Goal: Transaction & Acquisition: Purchase product/service

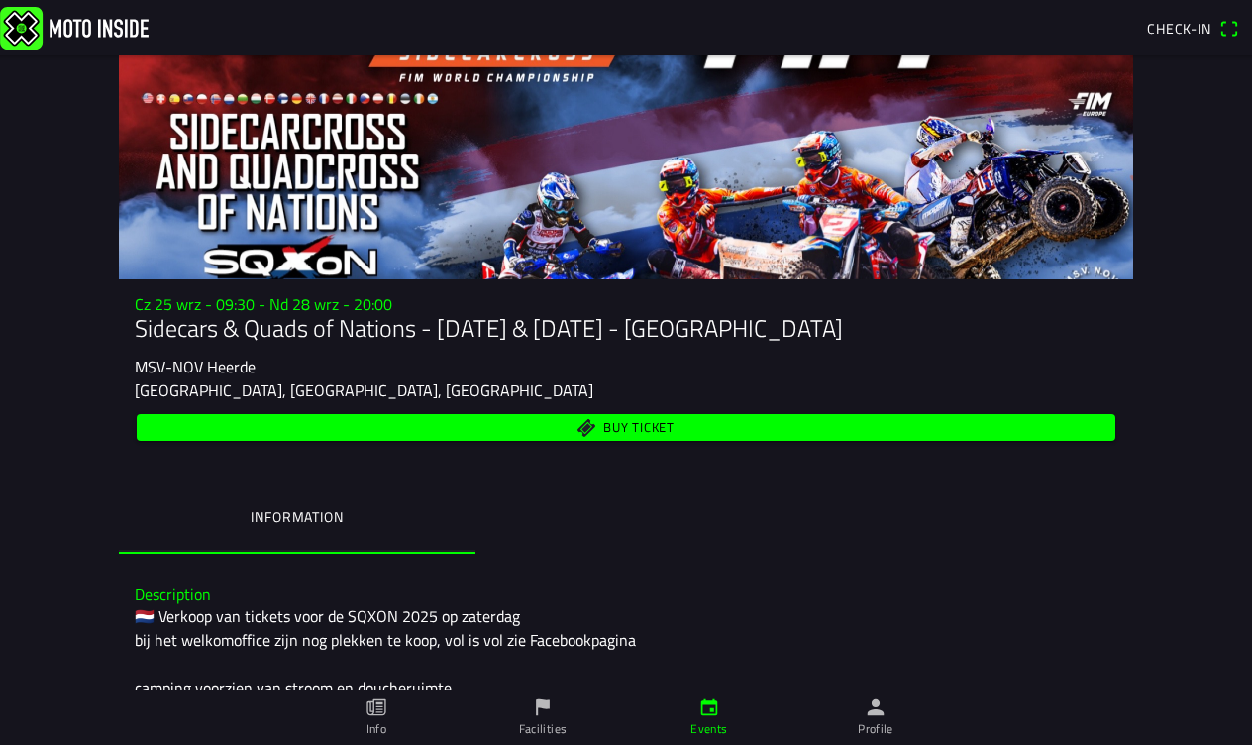
click at [630, 429] on span "Buy ticket" at bounding box center [638, 427] width 71 height 13
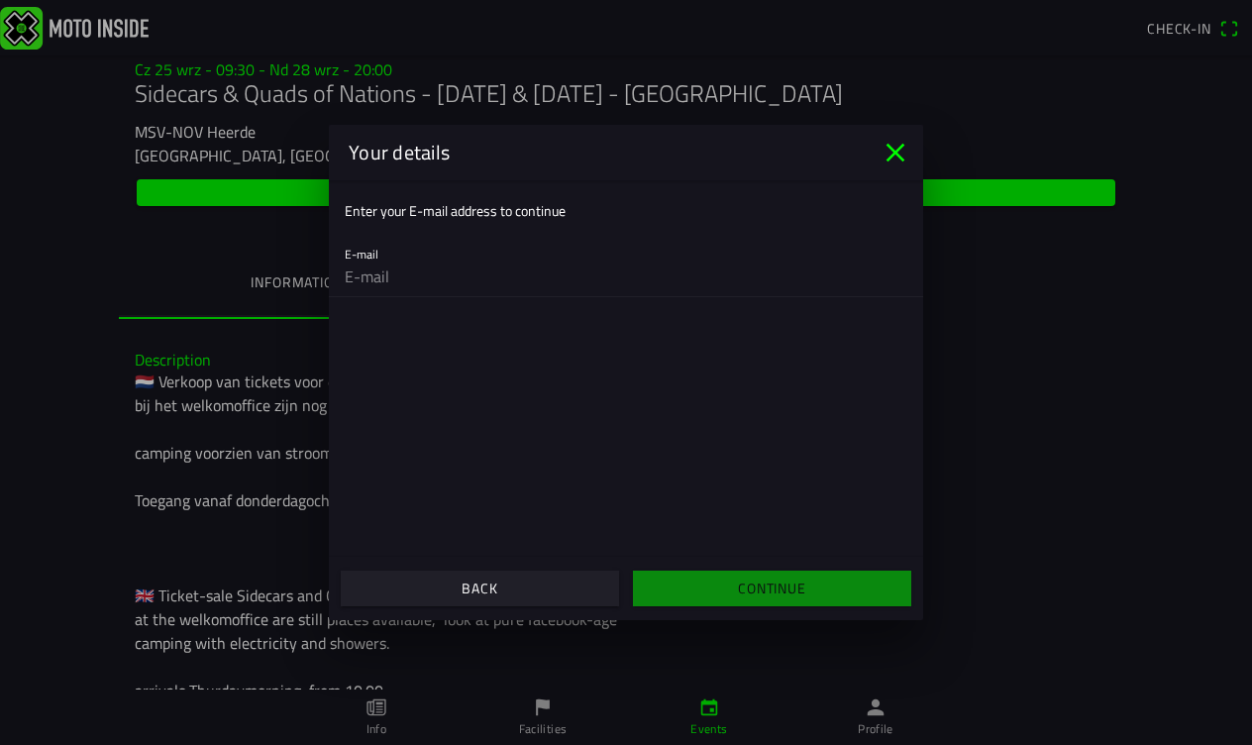
scroll to position [245, 0]
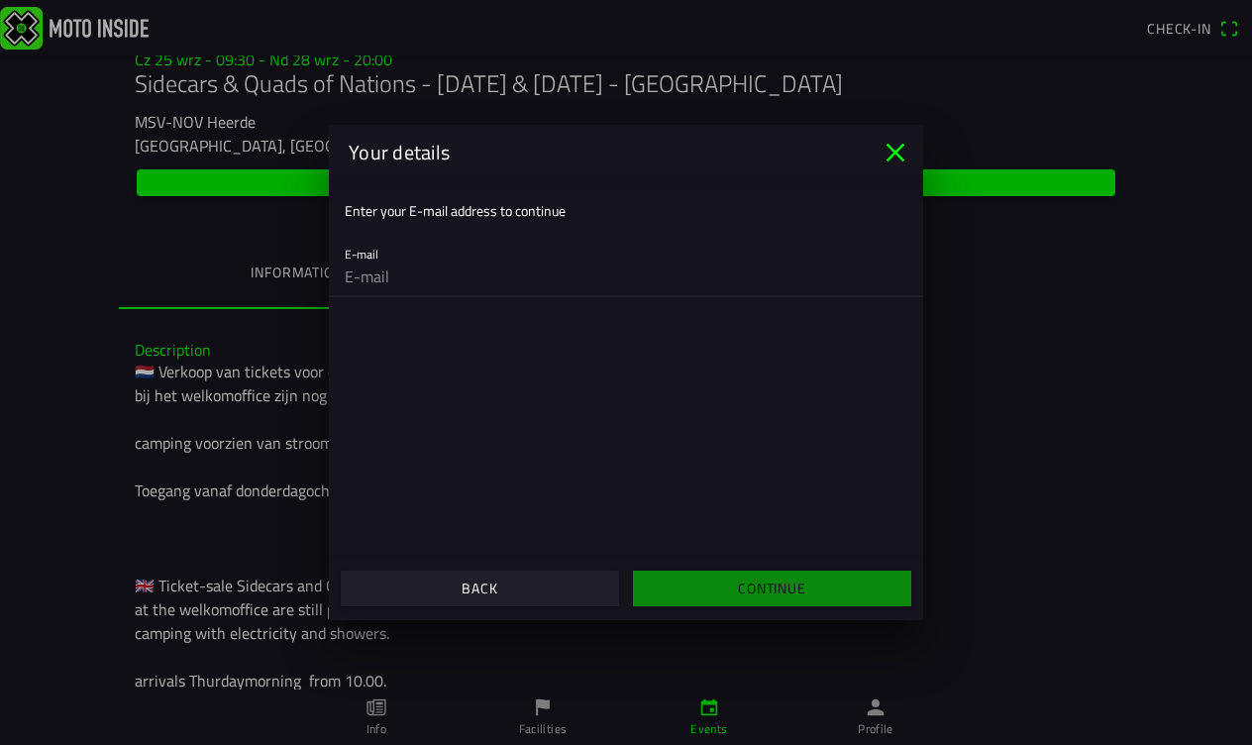
type input "[PERSON_NAME][EMAIL_ADDRESS][DOMAIN_NAME]"
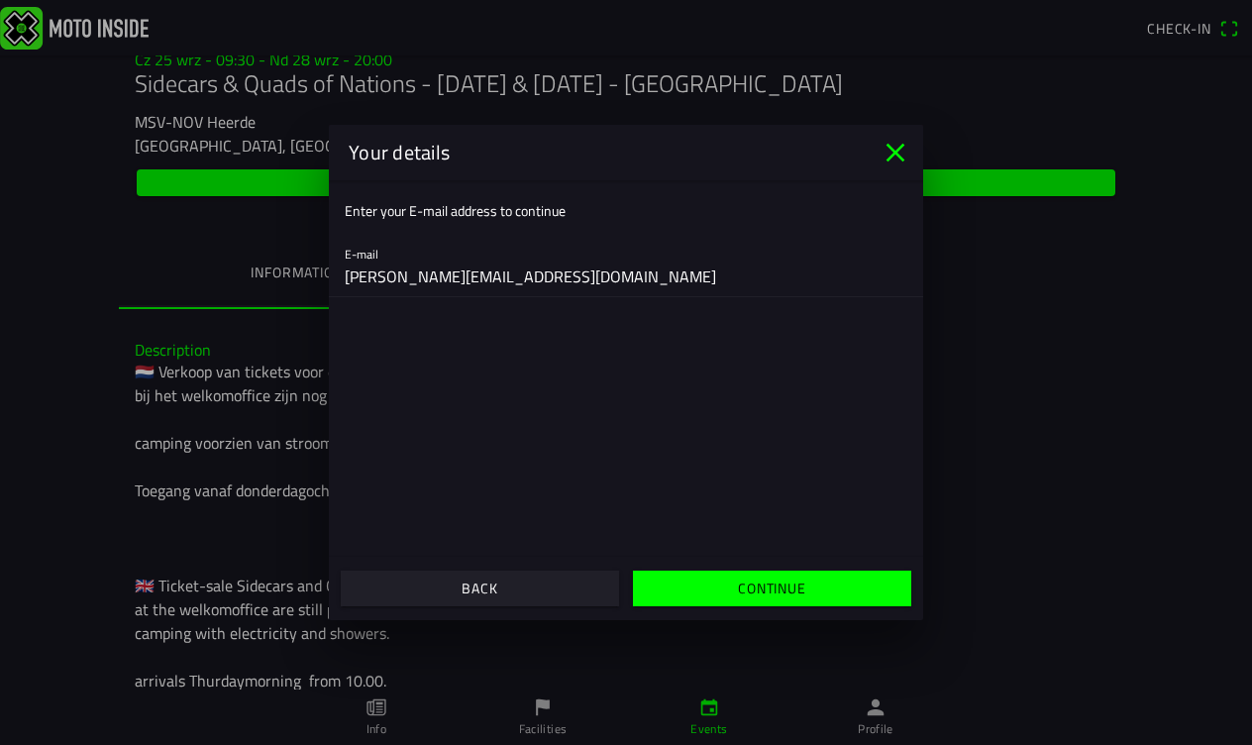
click at [0, 0] on slot "Continue" at bounding box center [0, 0] width 0 height 0
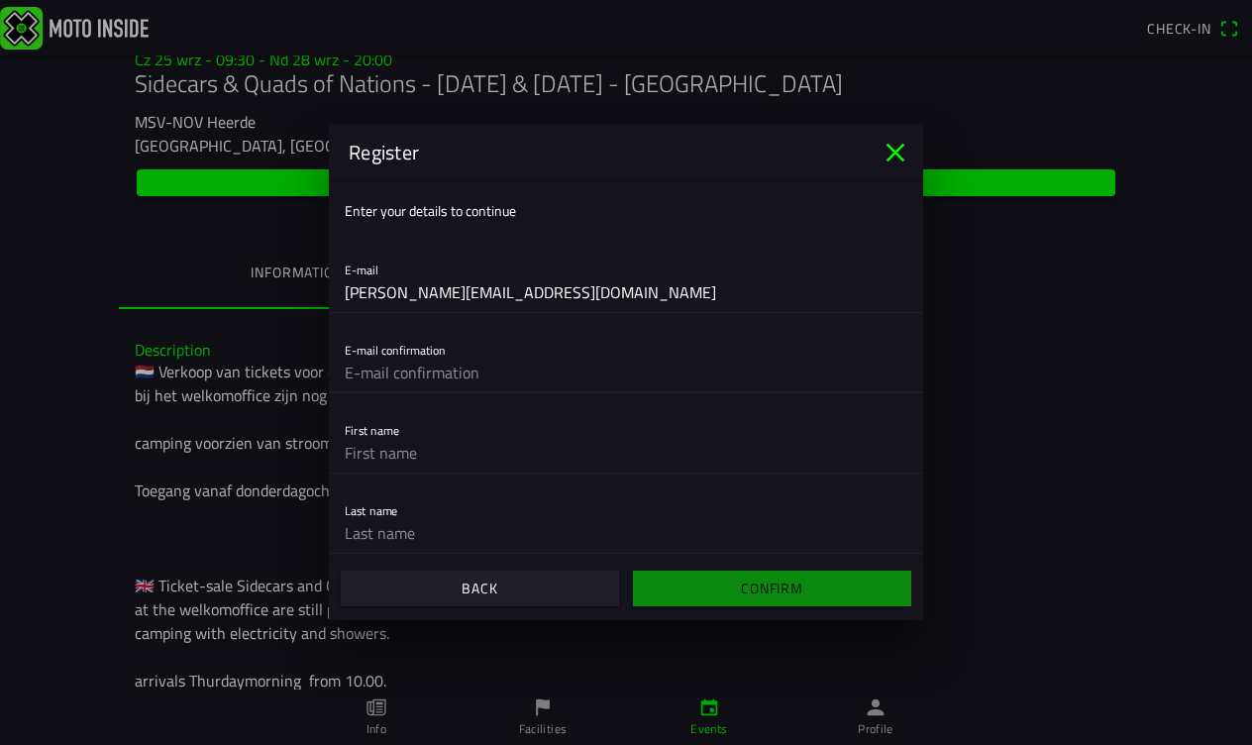
type input "[PERSON_NAME][EMAIL_ADDRESS][DOMAIN_NAME]"
click at [382, 454] on input "text" at bounding box center [626, 453] width 563 height 40
type input "Pawel"
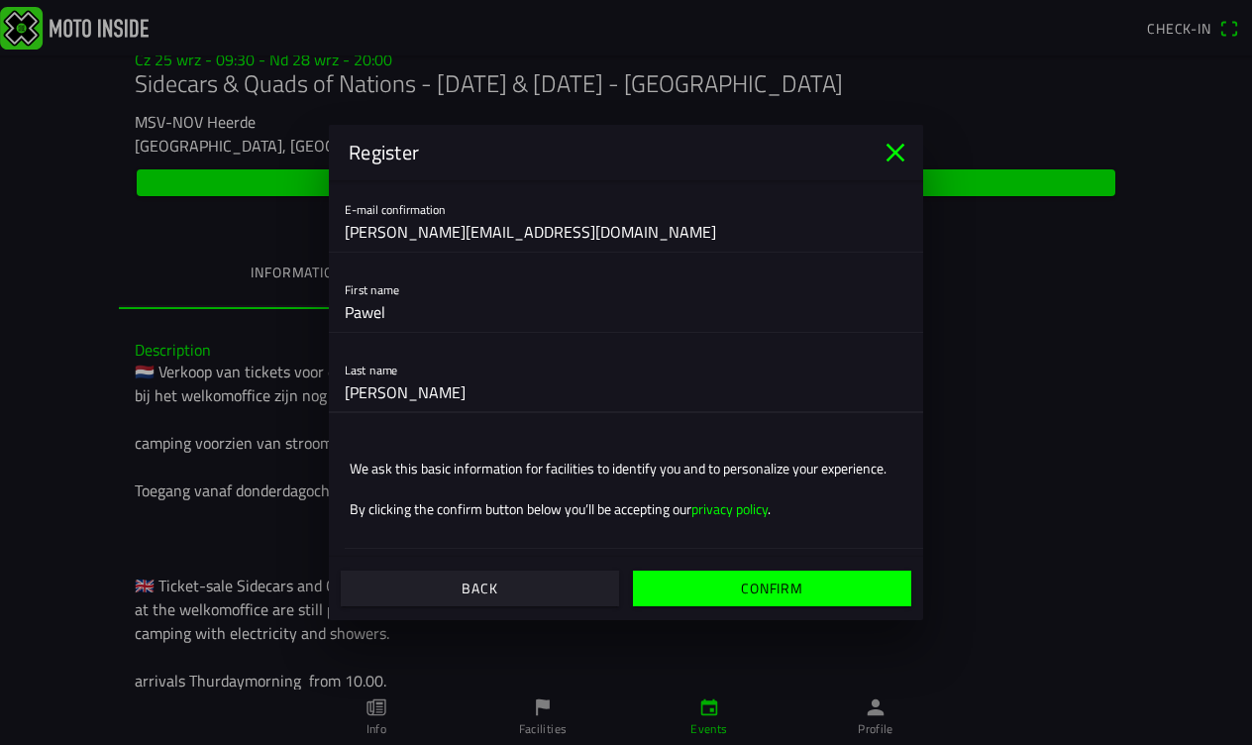
scroll to position [141, 0]
type input "[PERSON_NAME]"
click at [0, 0] on slot "Confirm" at bounding box center [0, 0] width 0 height 0
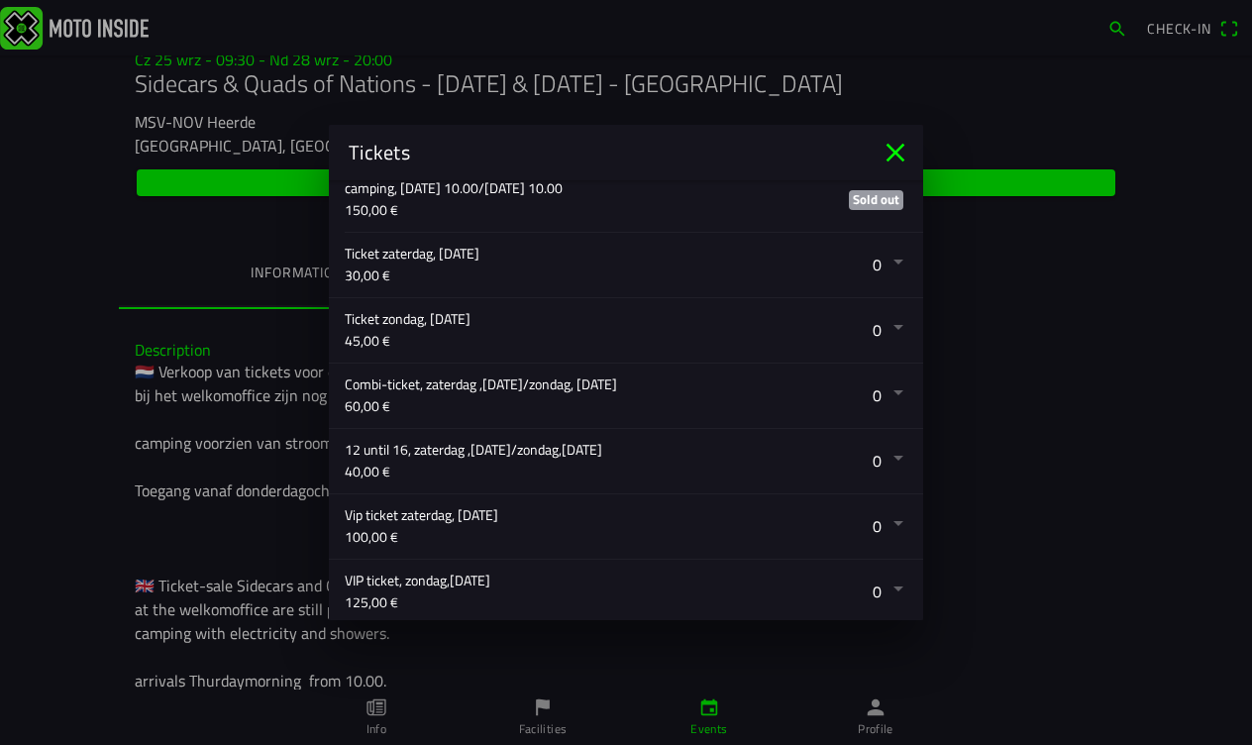
scroll to position [386, 0]
click at [896, 268] on button "button" at bounding box center [634, 267] width 579 height 64
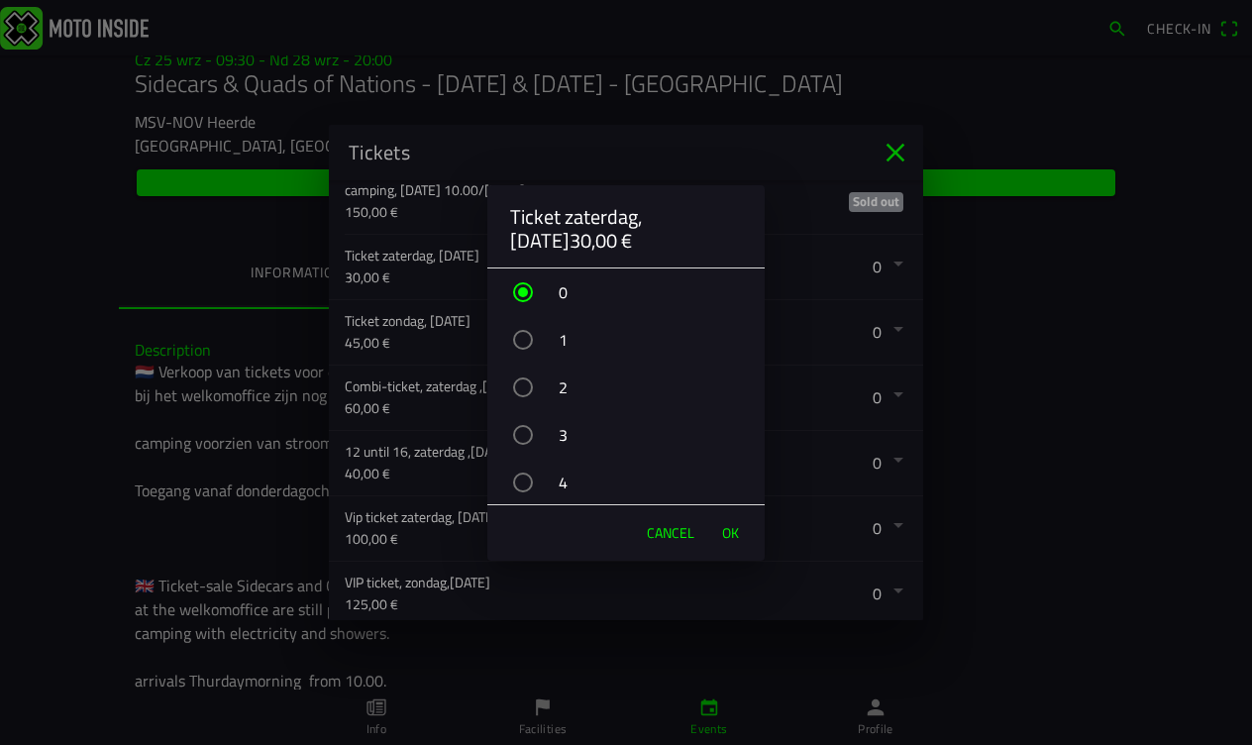
click at [524, 380] on div "button" at bounding box center [523, 388] width 20 height 20
click at [735, 532] on span "OK" at bounding box center [730, 533] width 17 height 20
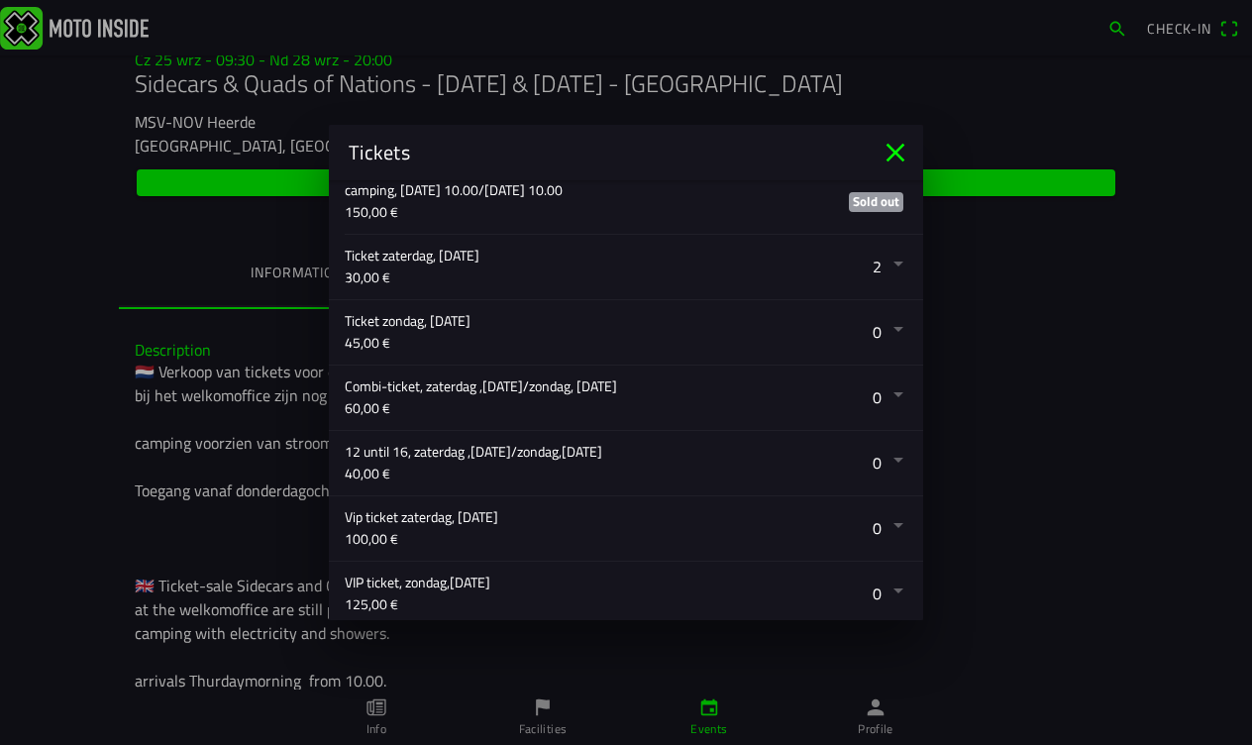
click at [898, 332] on button "button" at bounding box center [634, 332] width 579 height 64
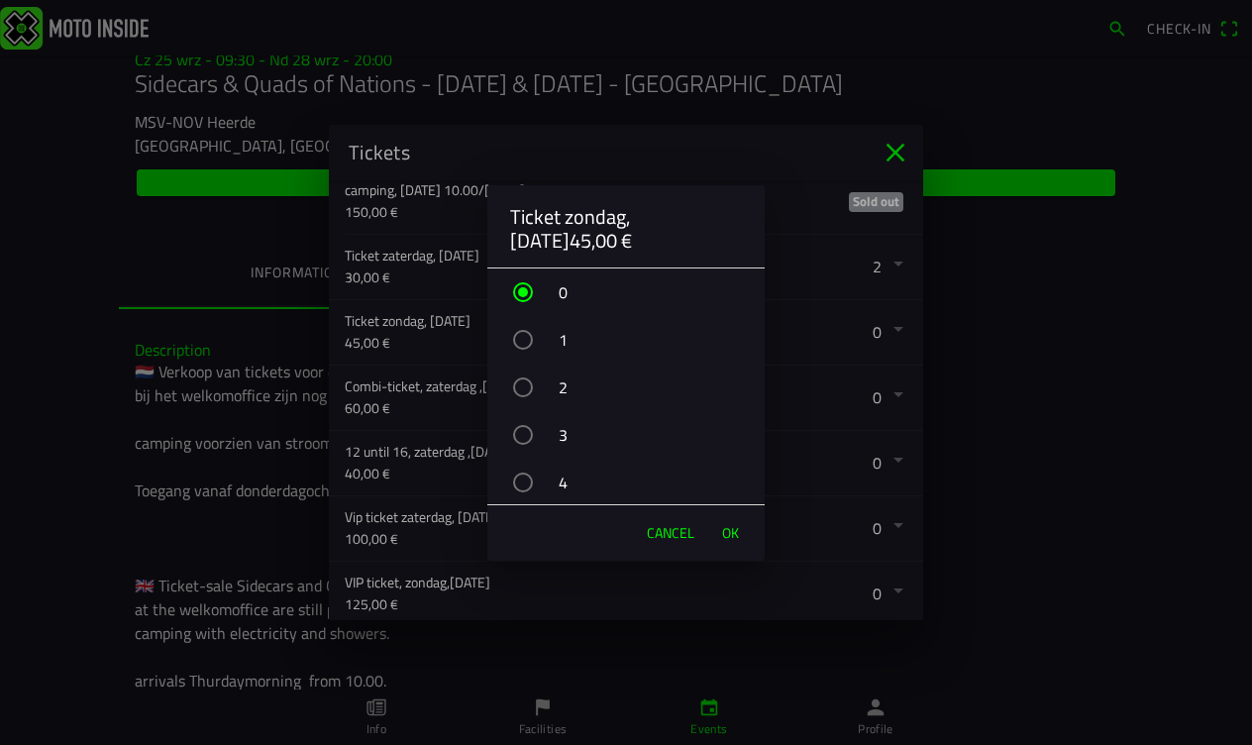
click at [530, 386] on div "button" at bounding box center [523, 388] width 20 height 20
click at [734, 536] on span "OK" at bounding box center [730, 533] width 17 height 20
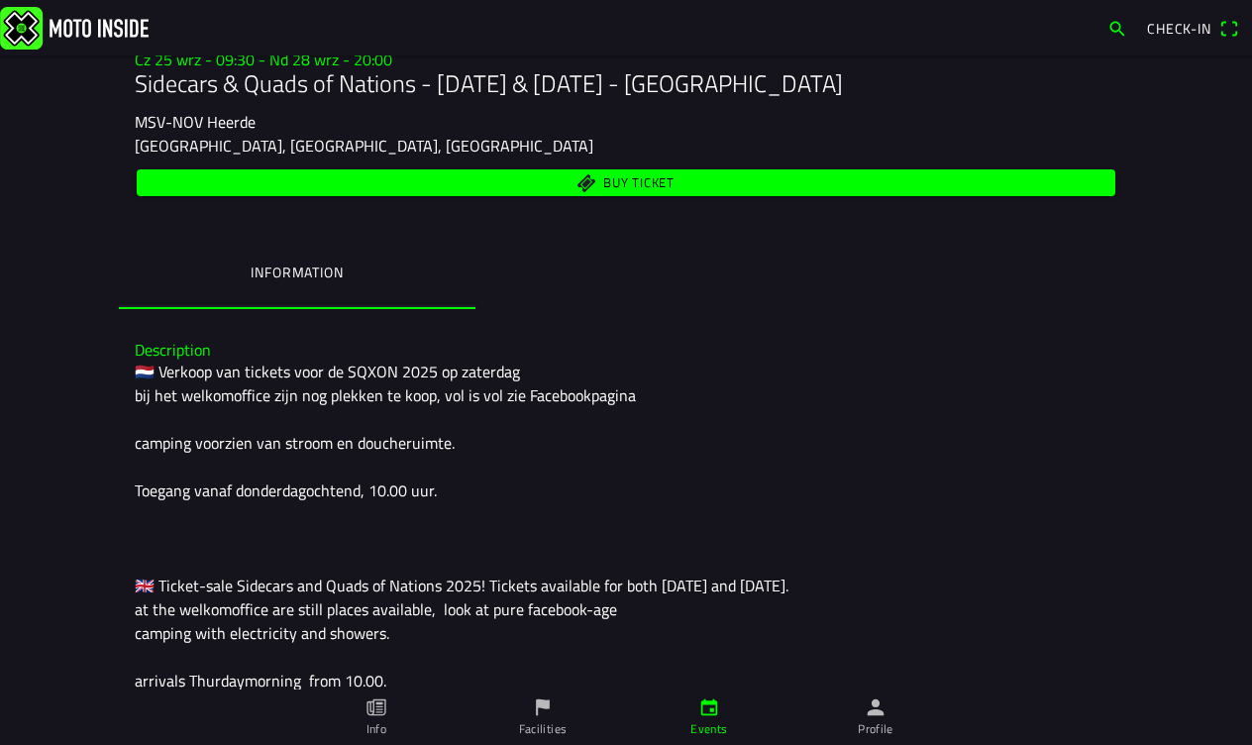
click at [1106, 404] on ion-backdrop at bounding box center [626, 372] width 1252 height 745
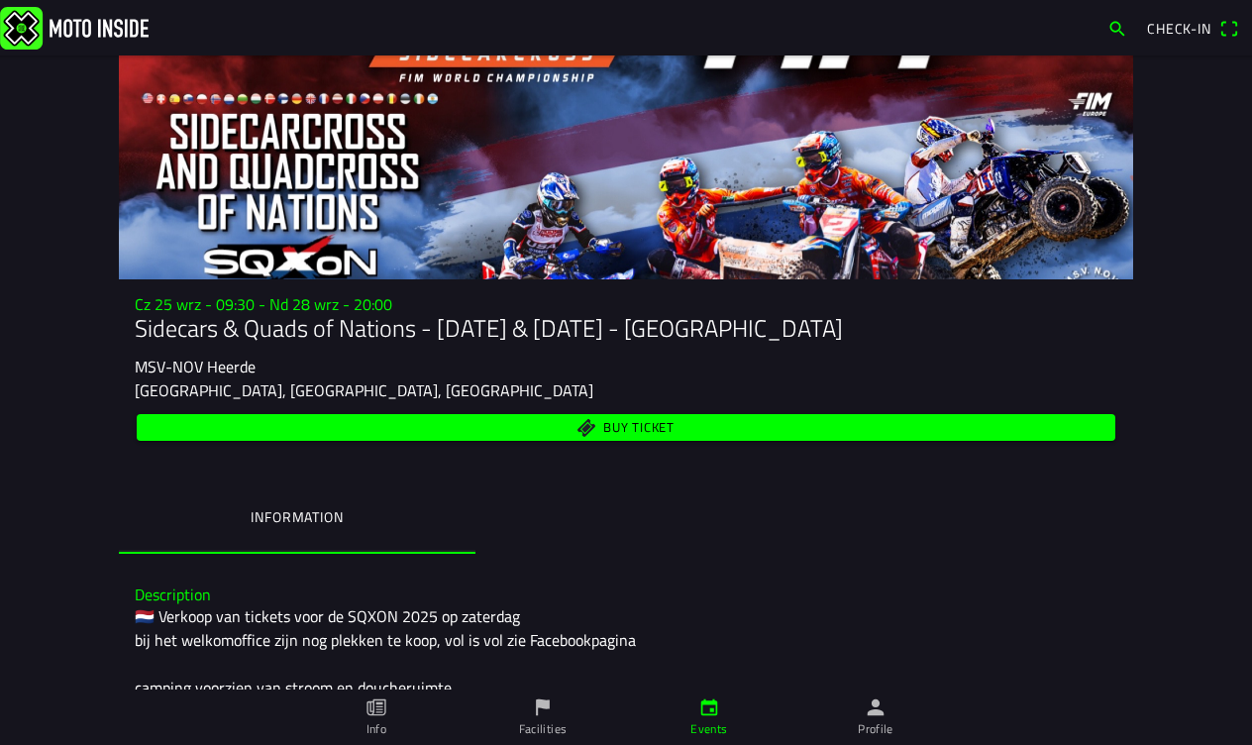
scroll to position [0, 0]
click at [637, 431] on span "Buy ticket" at bounding box center [638, 427] width 71 height 13
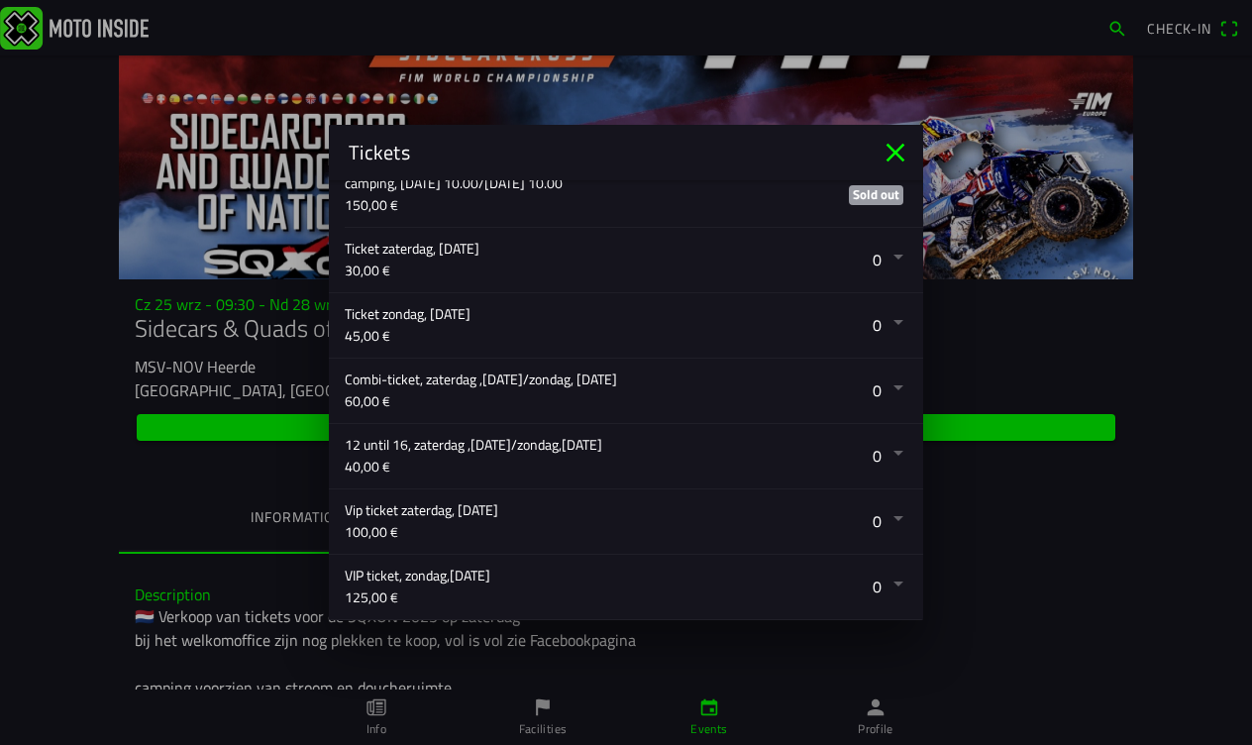
scroll to position [320, 0]
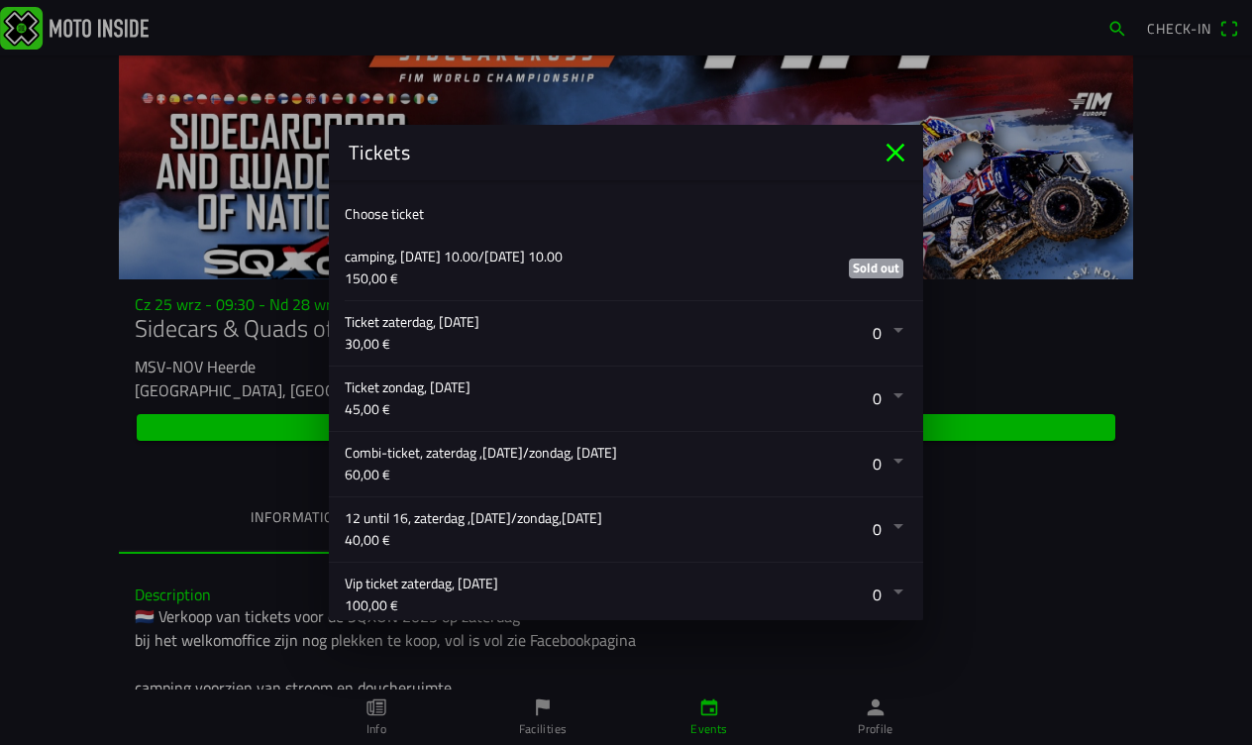
click at [898, 335] on button "button" at bounding box center [634, 333] width 579 height 64
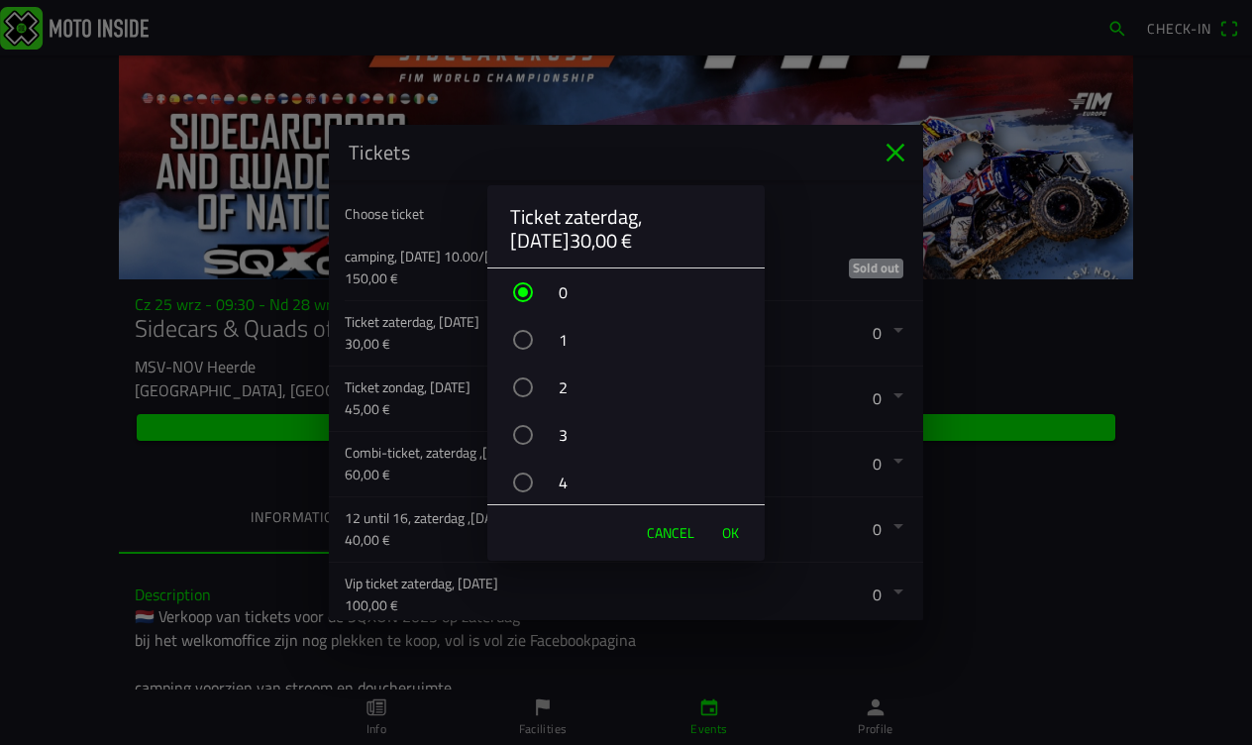
click at [534, 383] on div "2" at bounding box center [636, 388] width 258 height 50
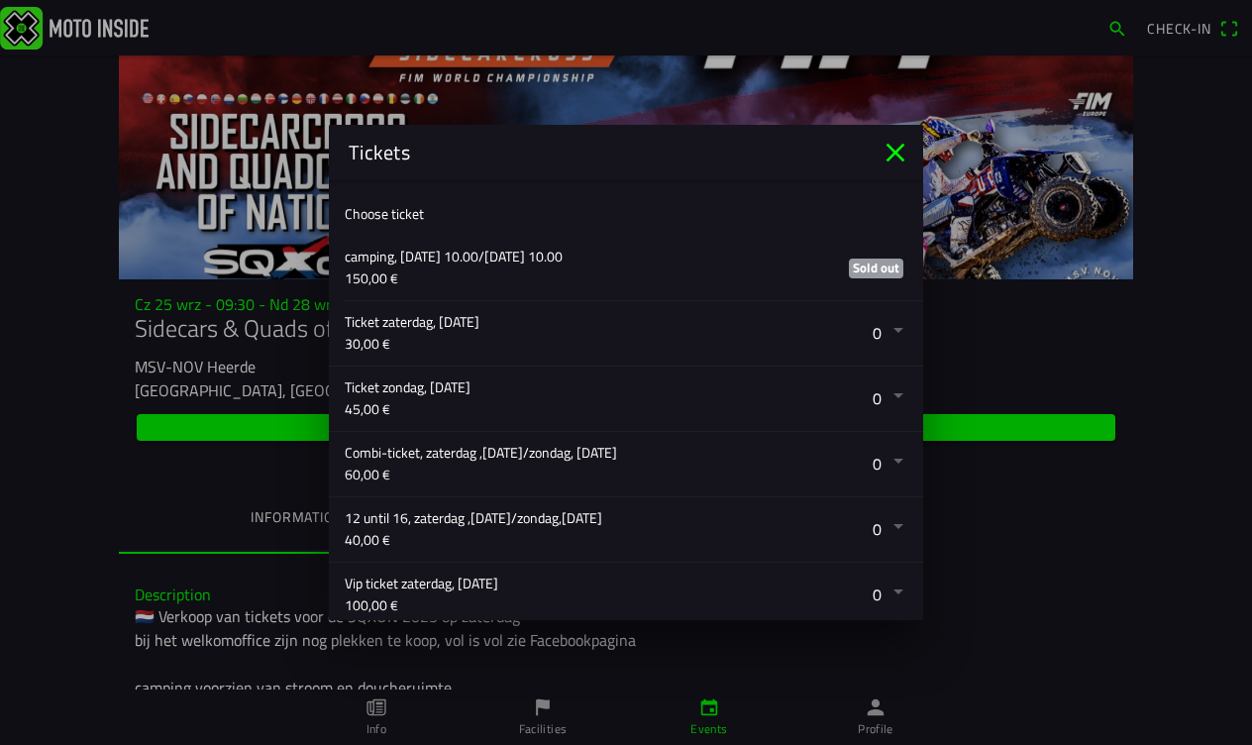
click at [899, 397] on button "button" at bounding box center [634, 399] width 579 height 64
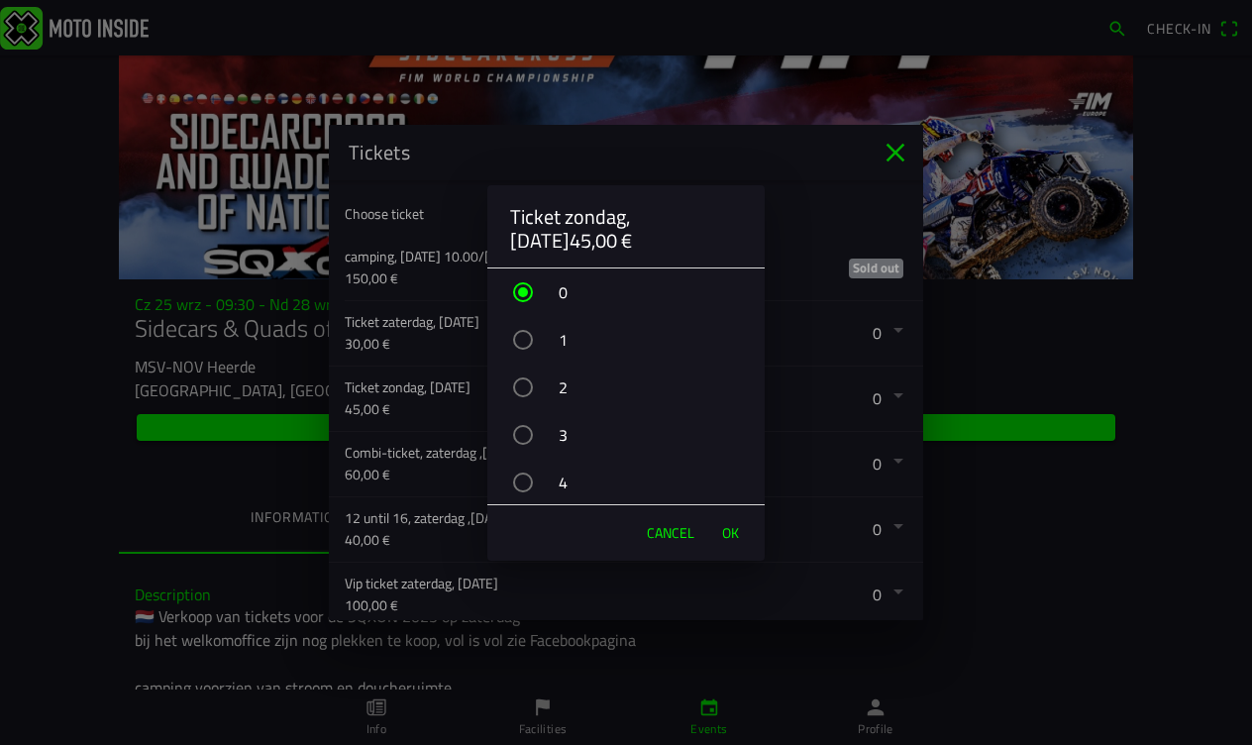
click at [521, 384] on div "button" at bounding box center [523, 388] width 20 height 20
click at [733, 533] on span "OK" at bounding box center [730, 533] width 17 height 20
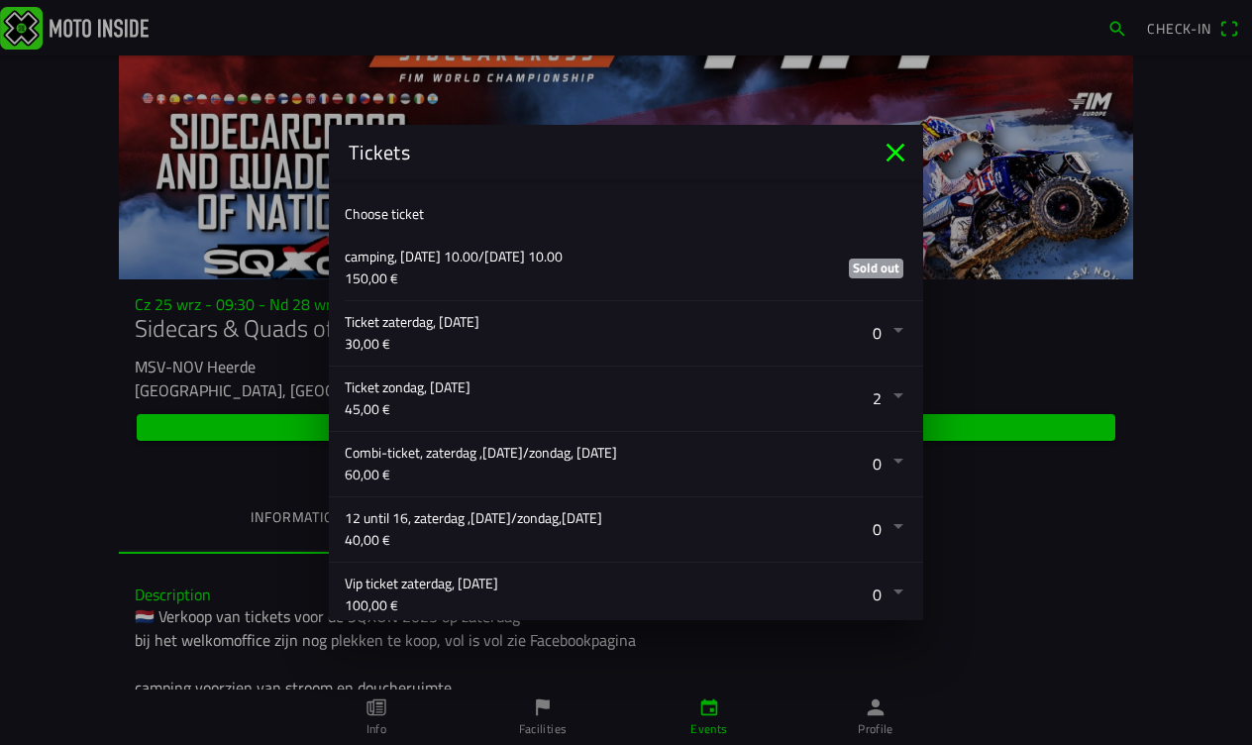
click at [903, 331] on button "button" at bounding box center [634, 333] width 579 height 64
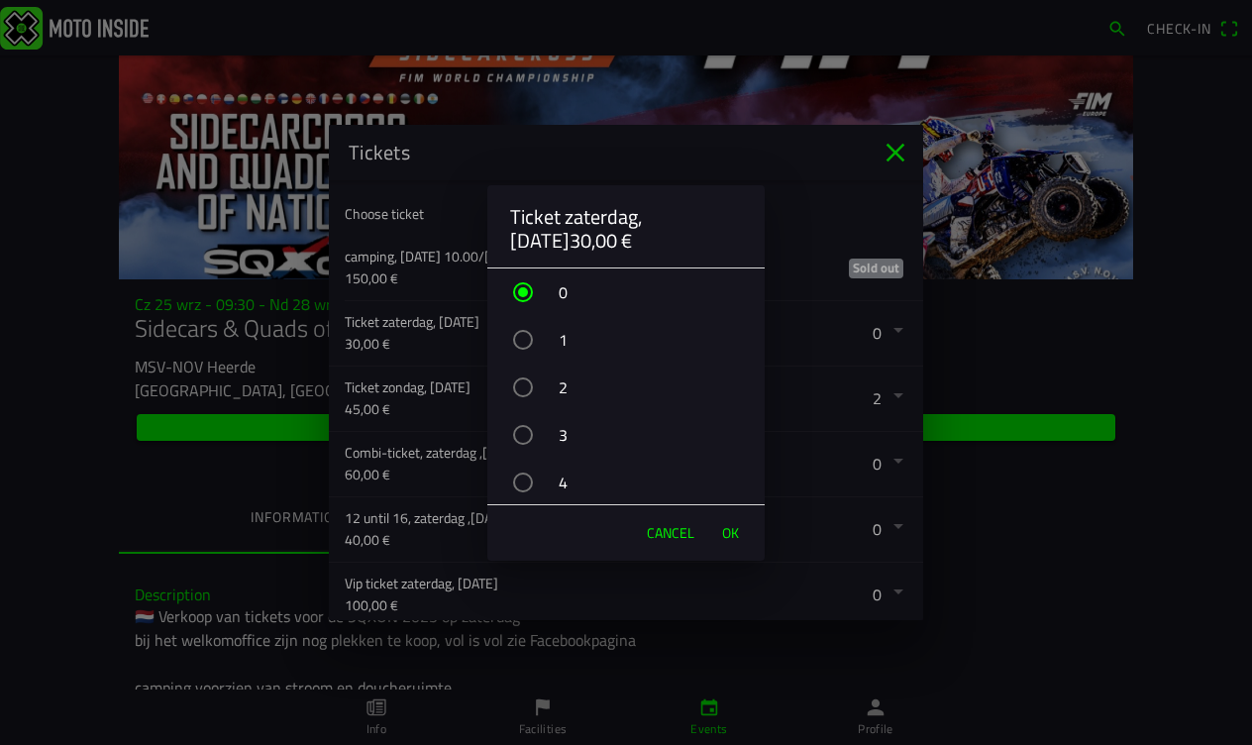
click at [528, 384] on div "button" at bounding box center [523, 388] width 20 height 20
click at [732, 534] on span "OK" at bounding box center [730, 533] width 17 height 20
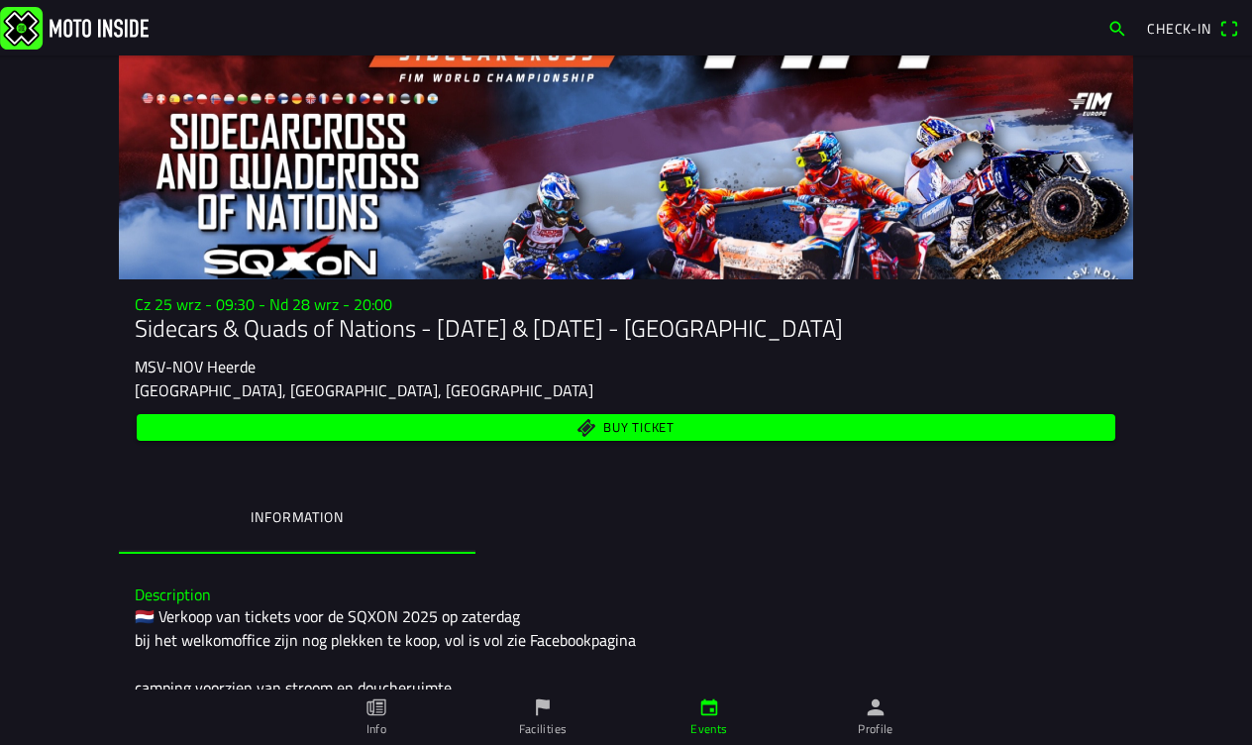
click at [1059, 517] on ion-backdrop at bounding box center [626, 372] width 1252 height 745
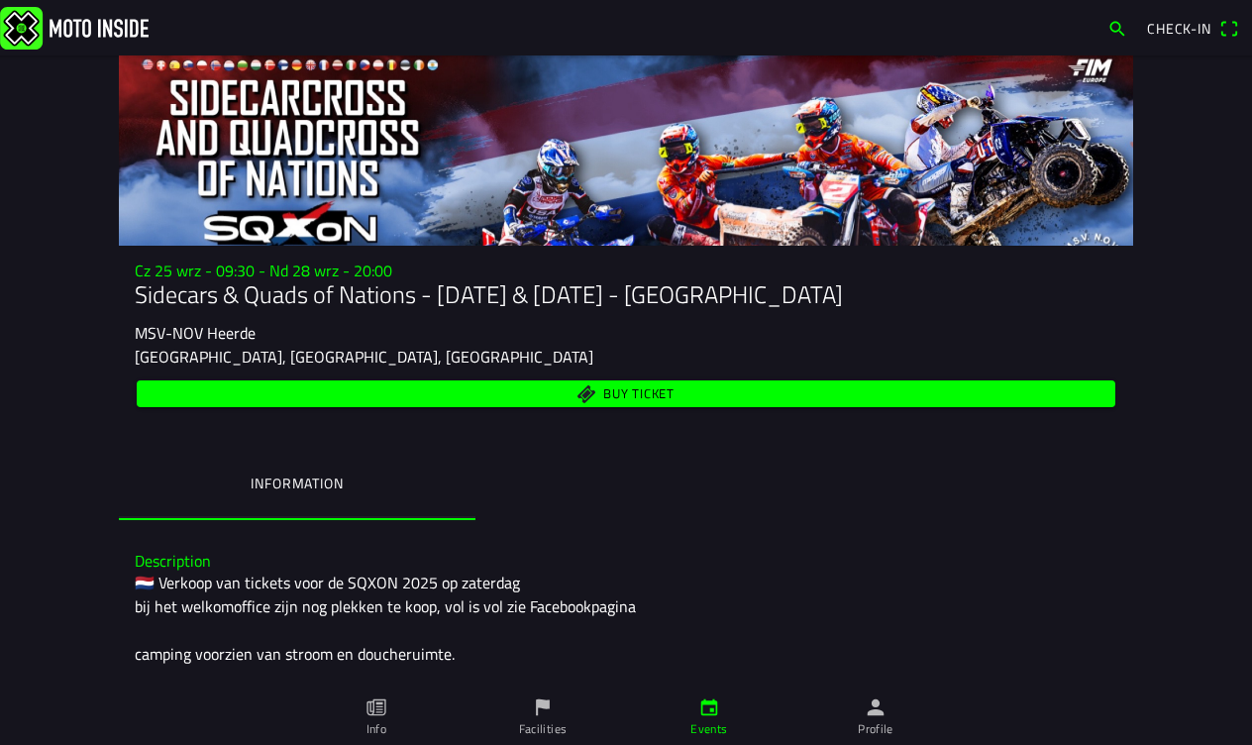
scroll to position [23, 0]
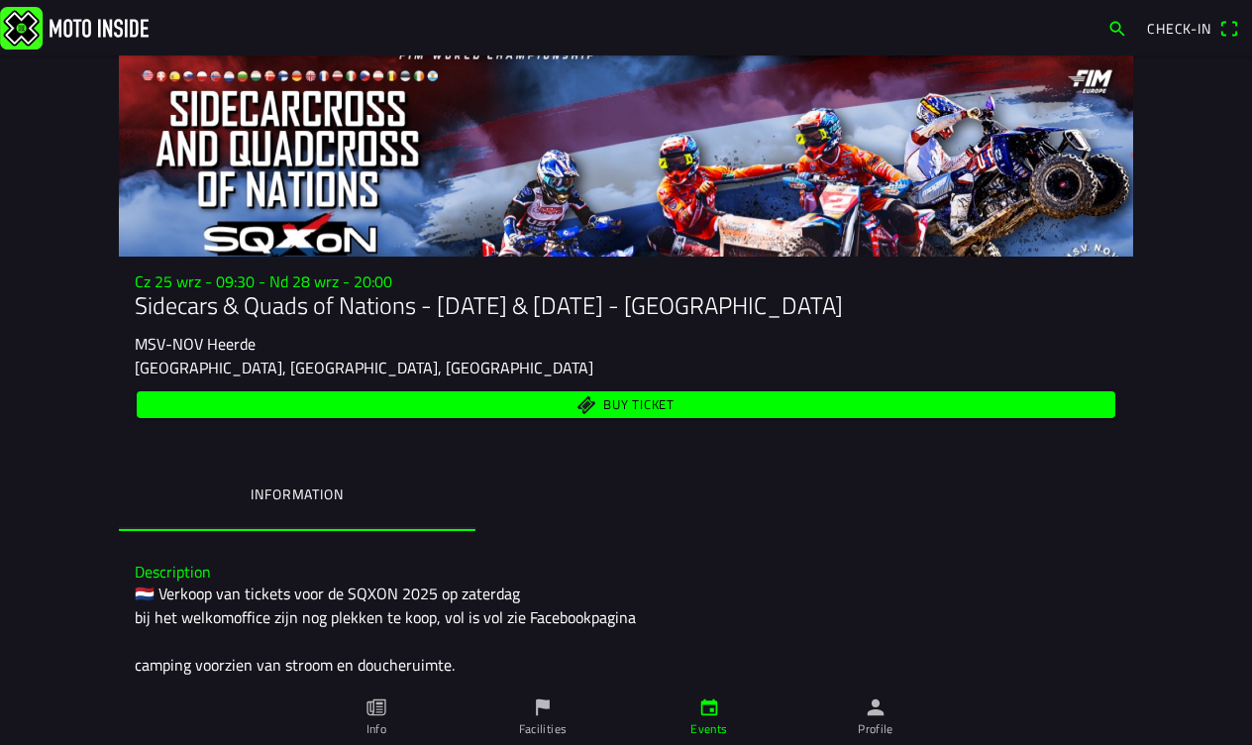
click at [618, 405] on span "Buy ticket" at bounding box center [638, 404] width 71 height 13
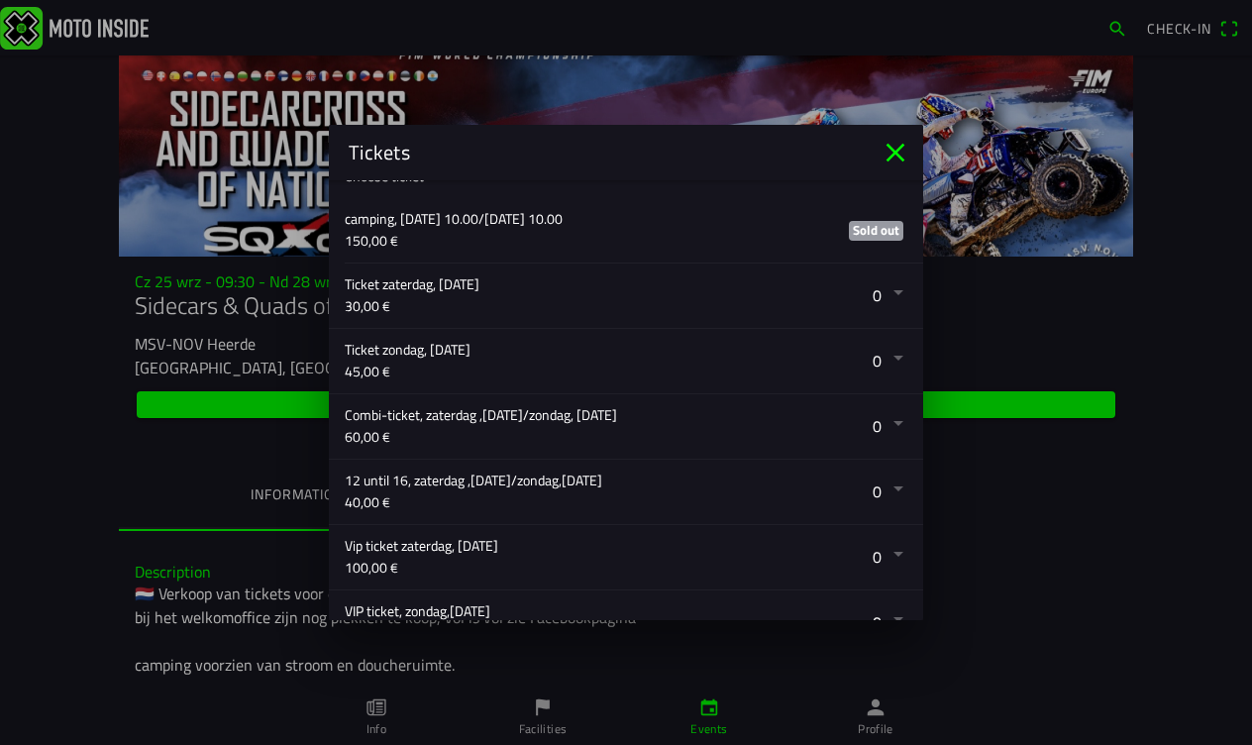
scroll to position [353, 0]
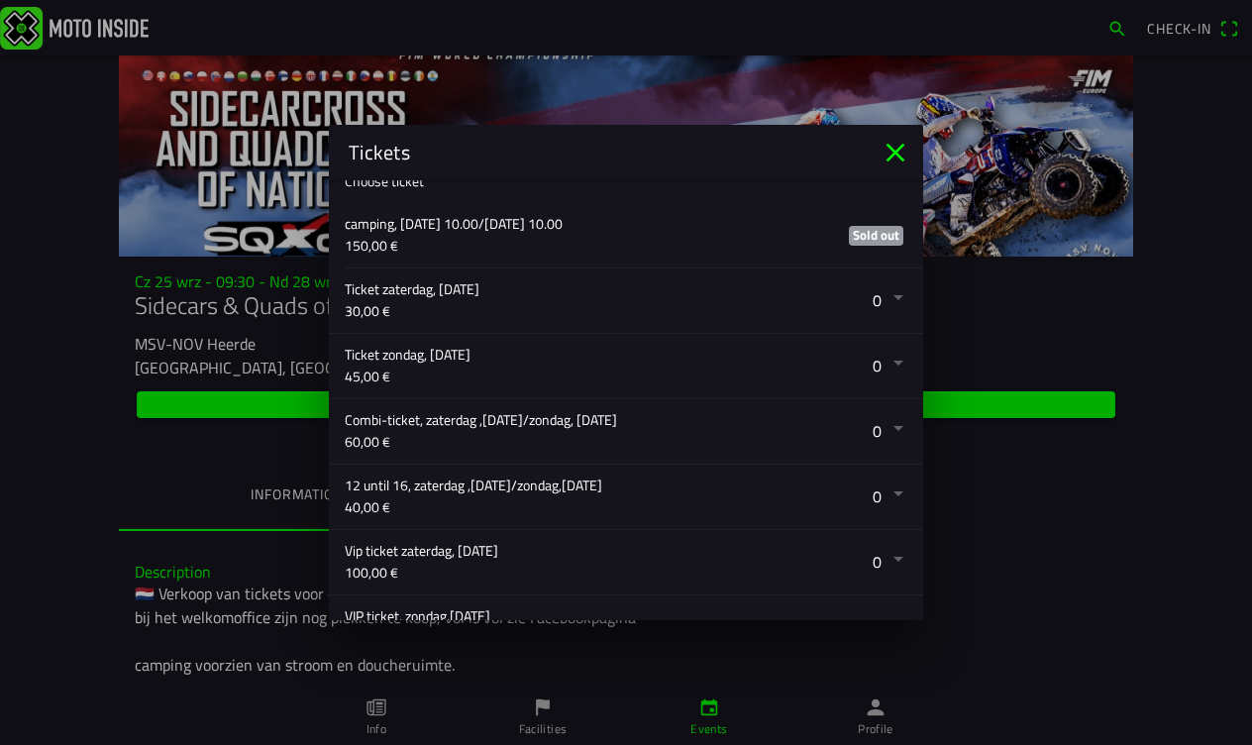
click at [898, 302] on button "button" at bounding box center [634, 301] width 579 height 64
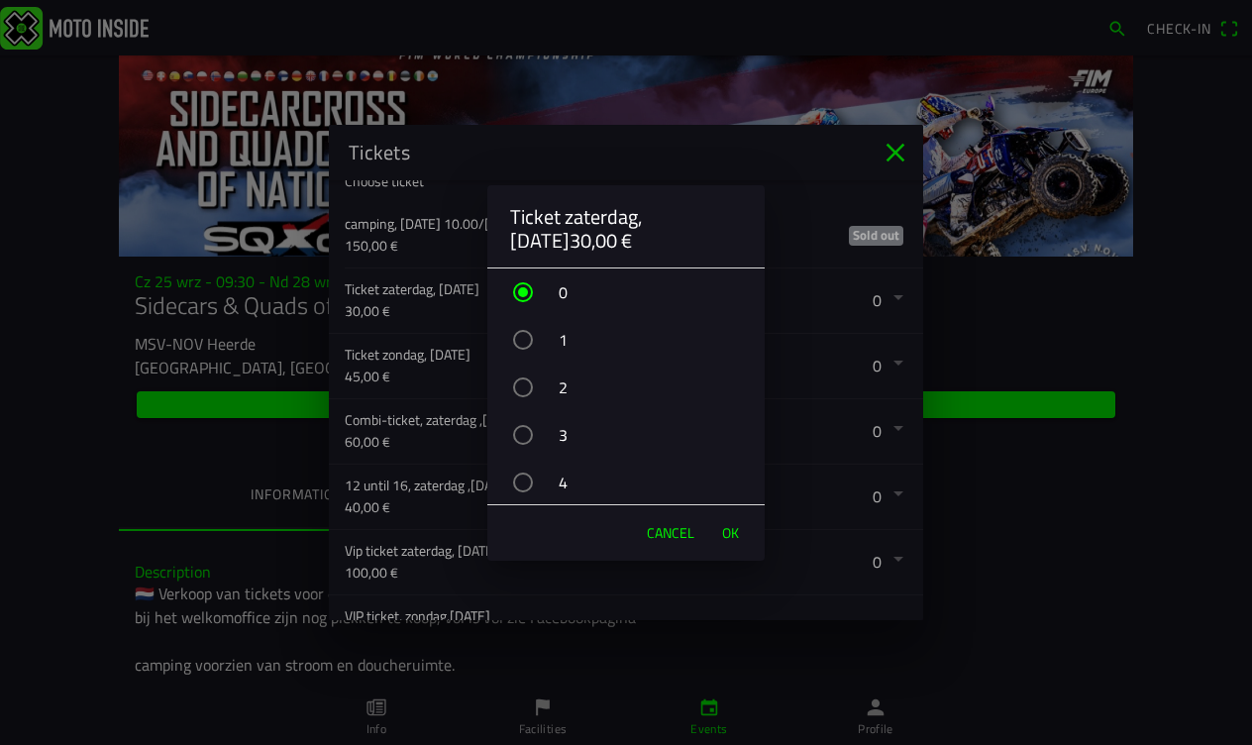
click at [516, 383] on div "button" at bounding box center [523, 388] width 20 height 20
click at [735, 531] on span "OK" at bounding box center [730, 533] width 17 height 20
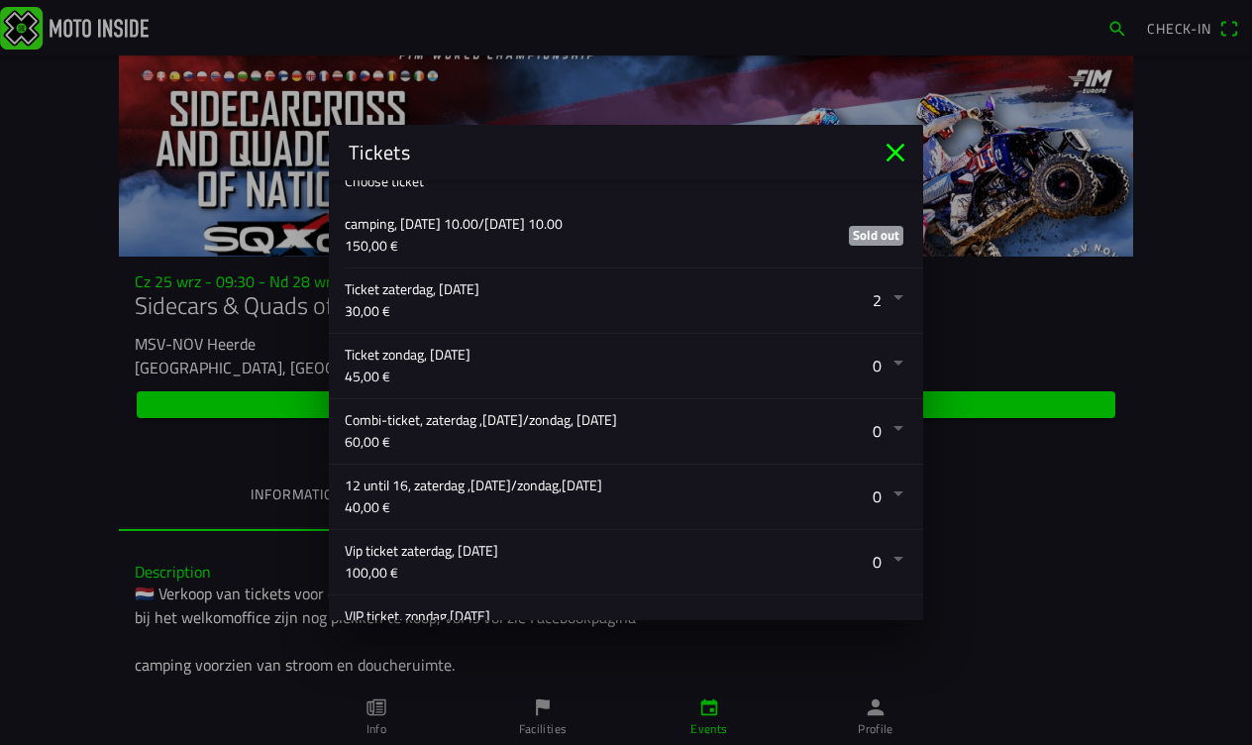
click at [897, 366] on button "button" at bounding box center [634, 366] width 579 height 64
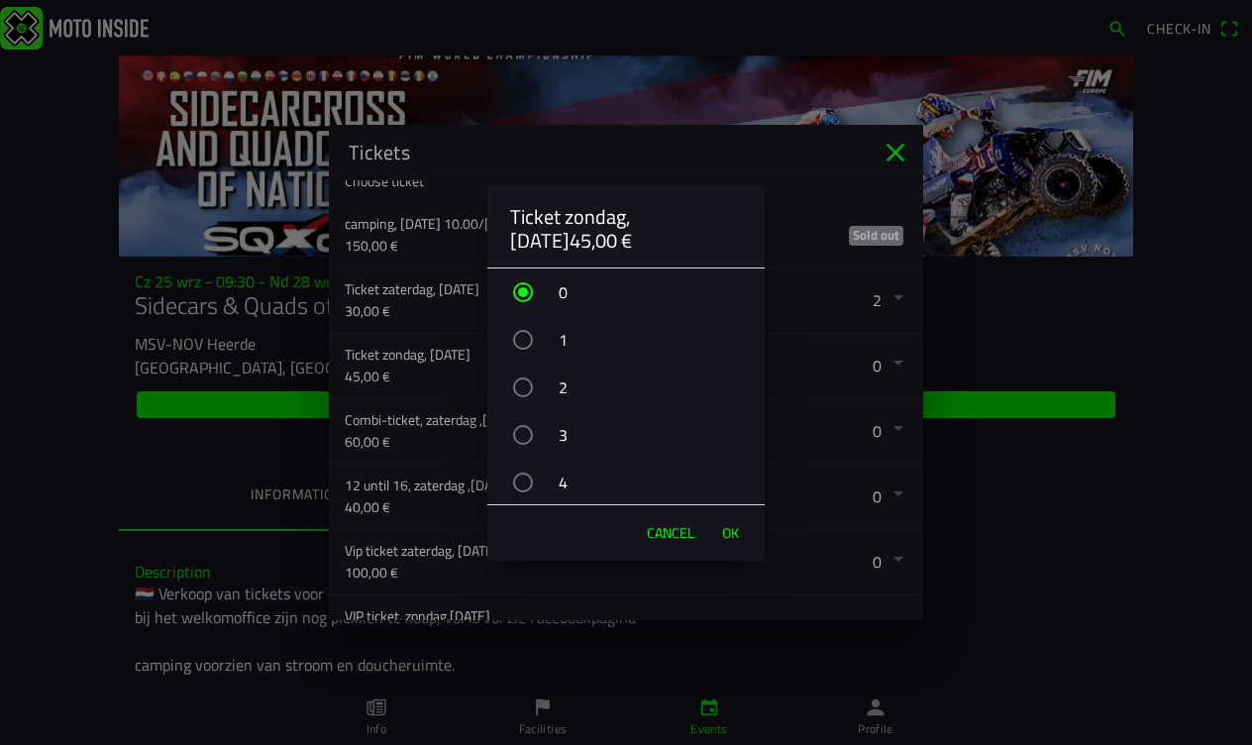
click at [524, 380] on div "button" at bounding box center [523, 388] width 20 height 20
click at [730, 533] on span "OK" at bounding box center [730, 533] width 17 height 20
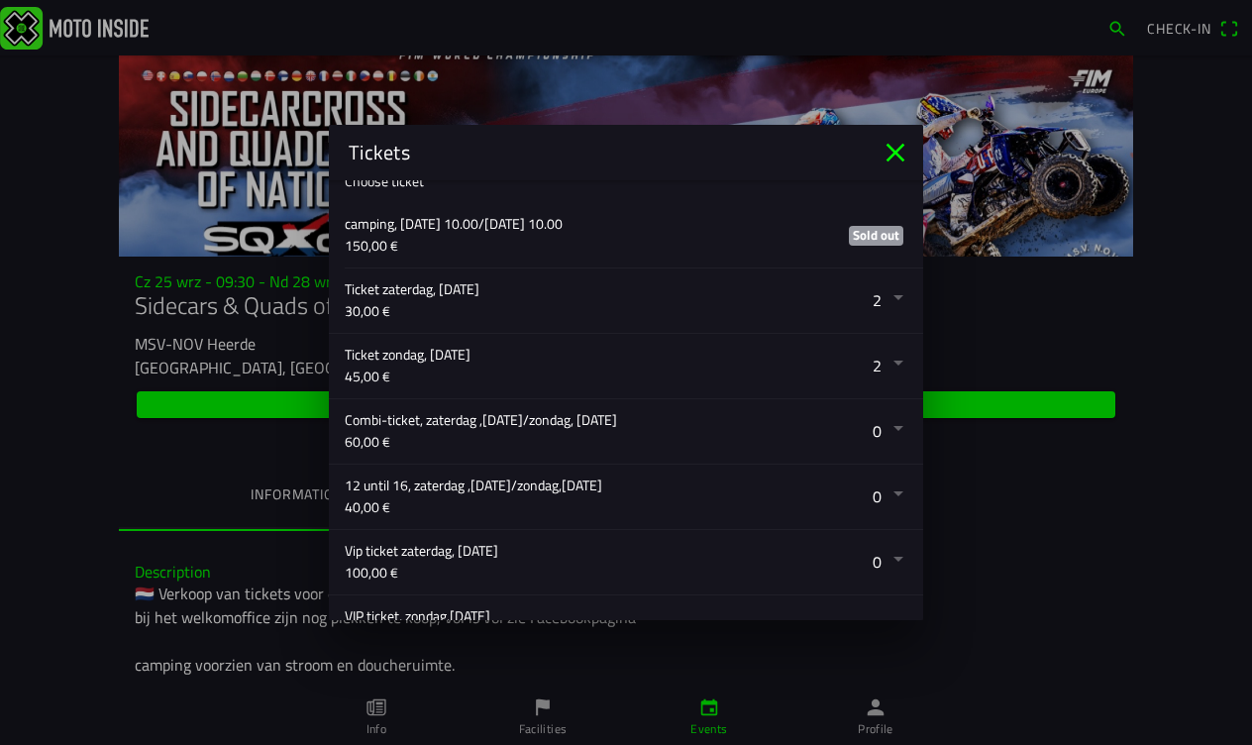
click at [898, 431] on button "button" at bounding box center [634, 431] width 579 height 64
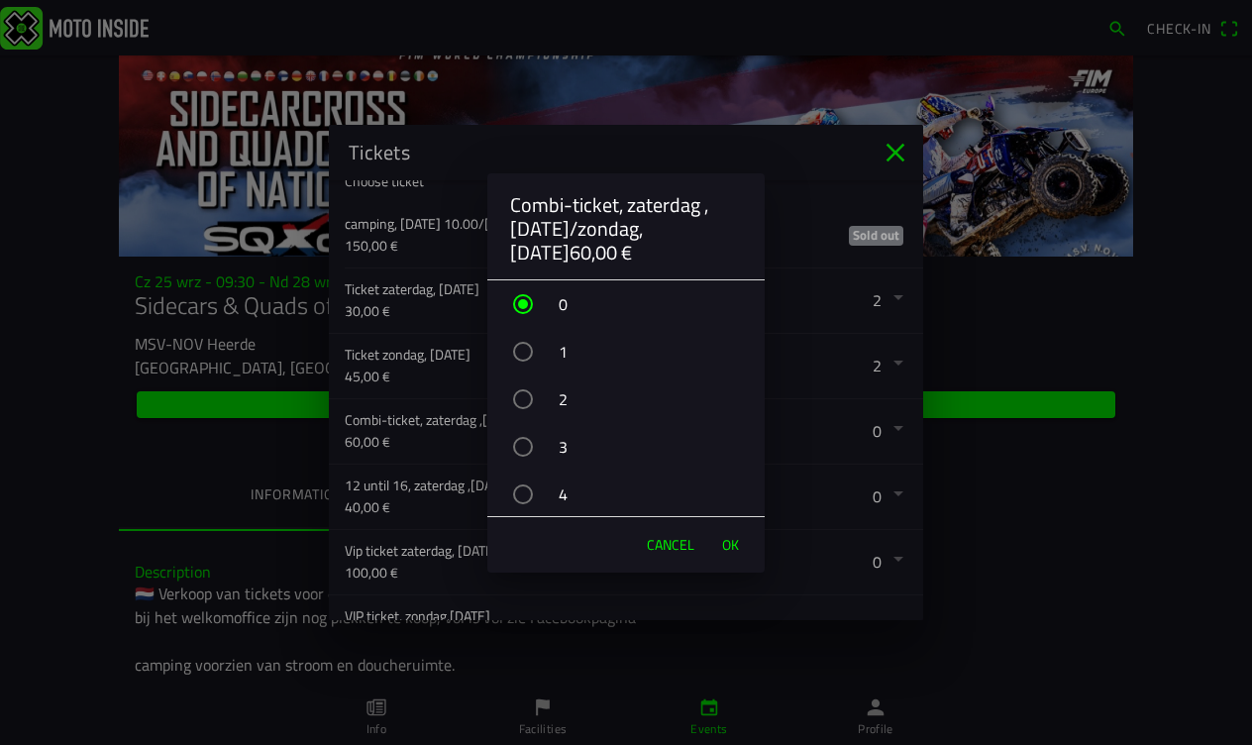
click at [524, 396] on div "button" at bounding box center [523, 399] width 20 height 20
click at [734, 544] on span "OK" at bounding box center [730, 545] width 17 height 20
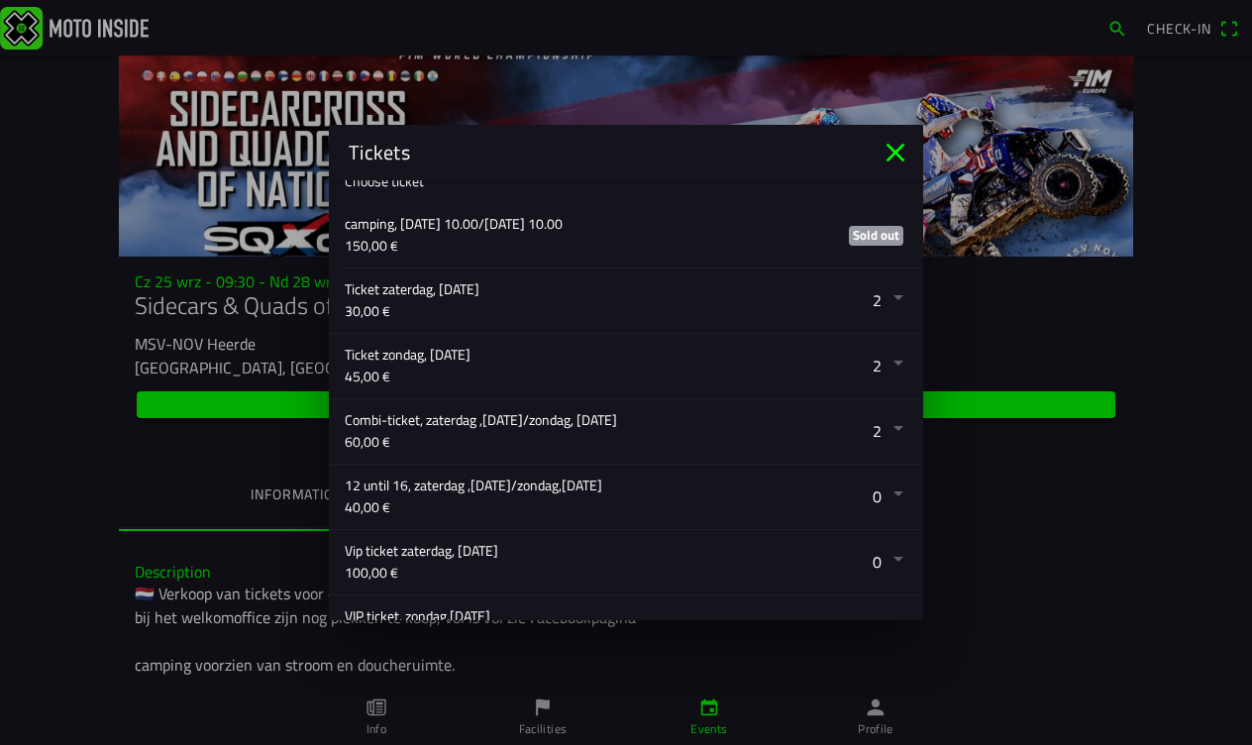
click at [901, 359] on button "button" at bounding box center [634, 366] width 579 height 64
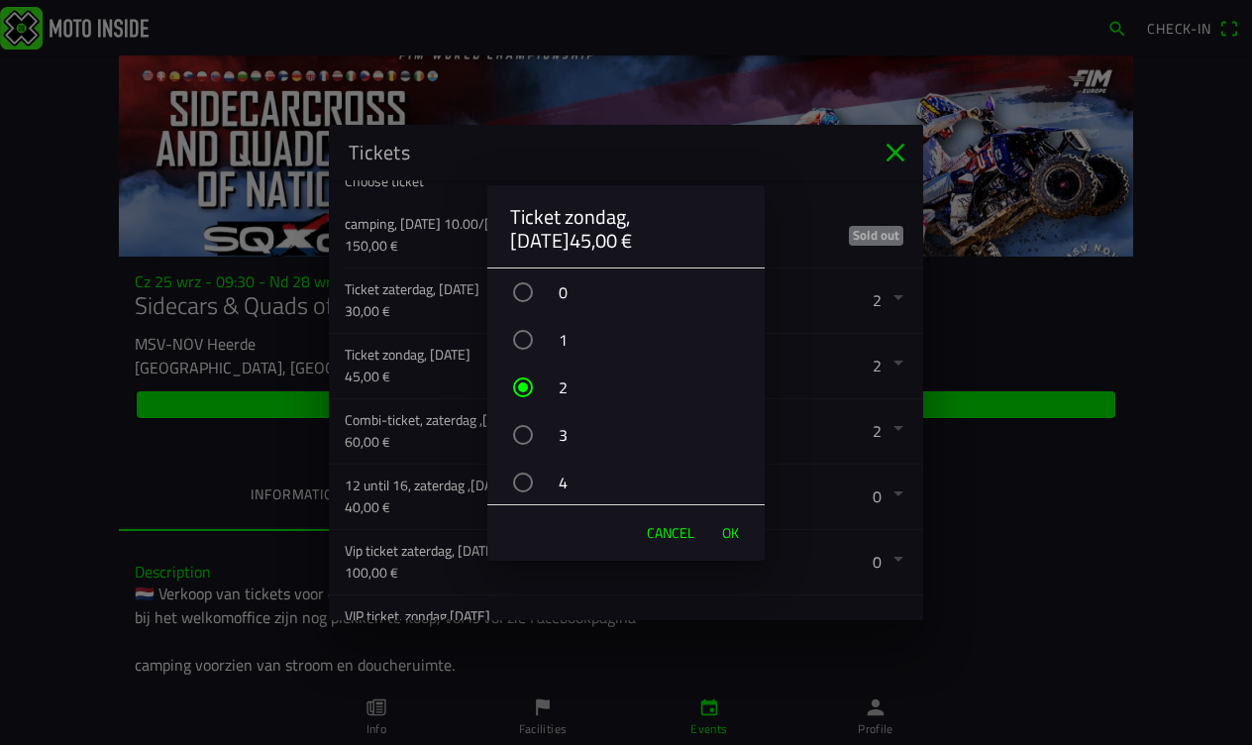
click at [524, 285] on div "button" at bounding box center [523, 292] width 20 height 20
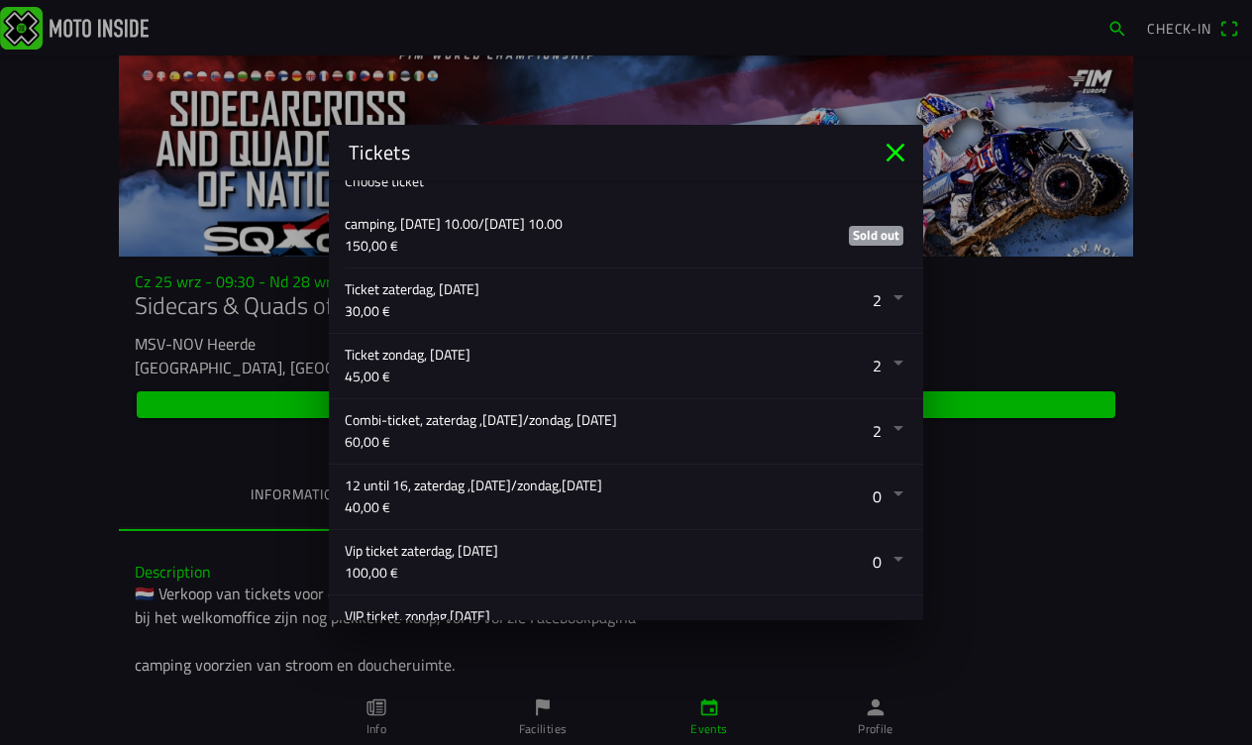
click at [898, 299] on ion-backdrop at bounding box center [626, 372] width 1252 height 745
click at [899, 296] on button "button" at bounding box center [634, 301] width 579 height 64
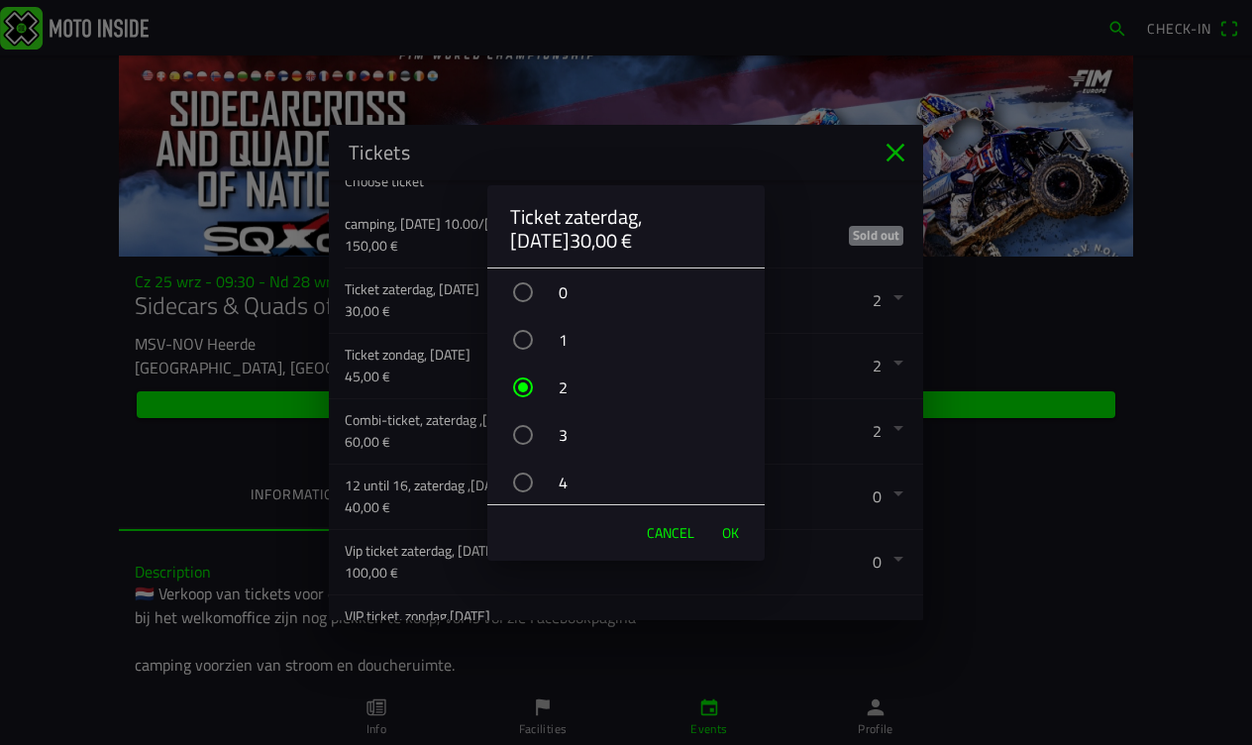
click at [527, 288] on div "button" at bounding box center [523, 292] width 20 height 20
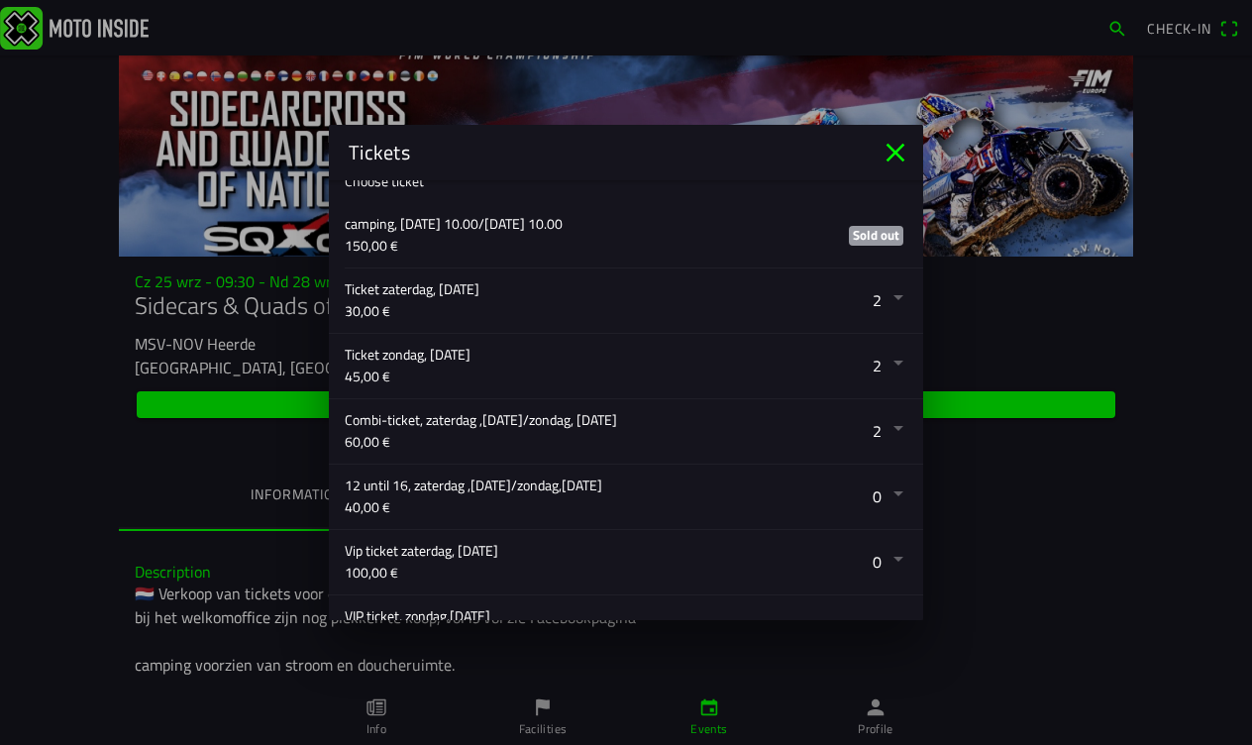
click at [1175, 553] on ion-backdrop at bounding box center [626, 372] width 1252 height 745
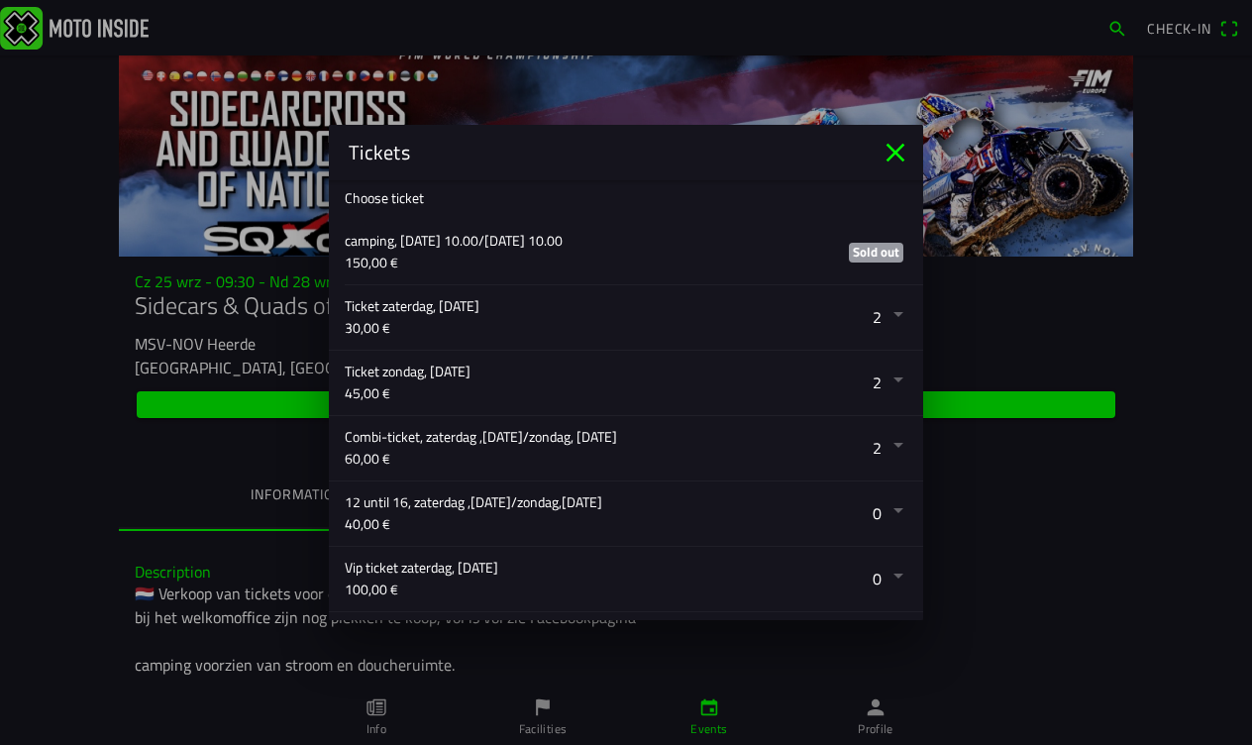
scroll to position [334, 0]
click at [901, 316] on button "button" at bounding box center [634, 319] width 579 height 64
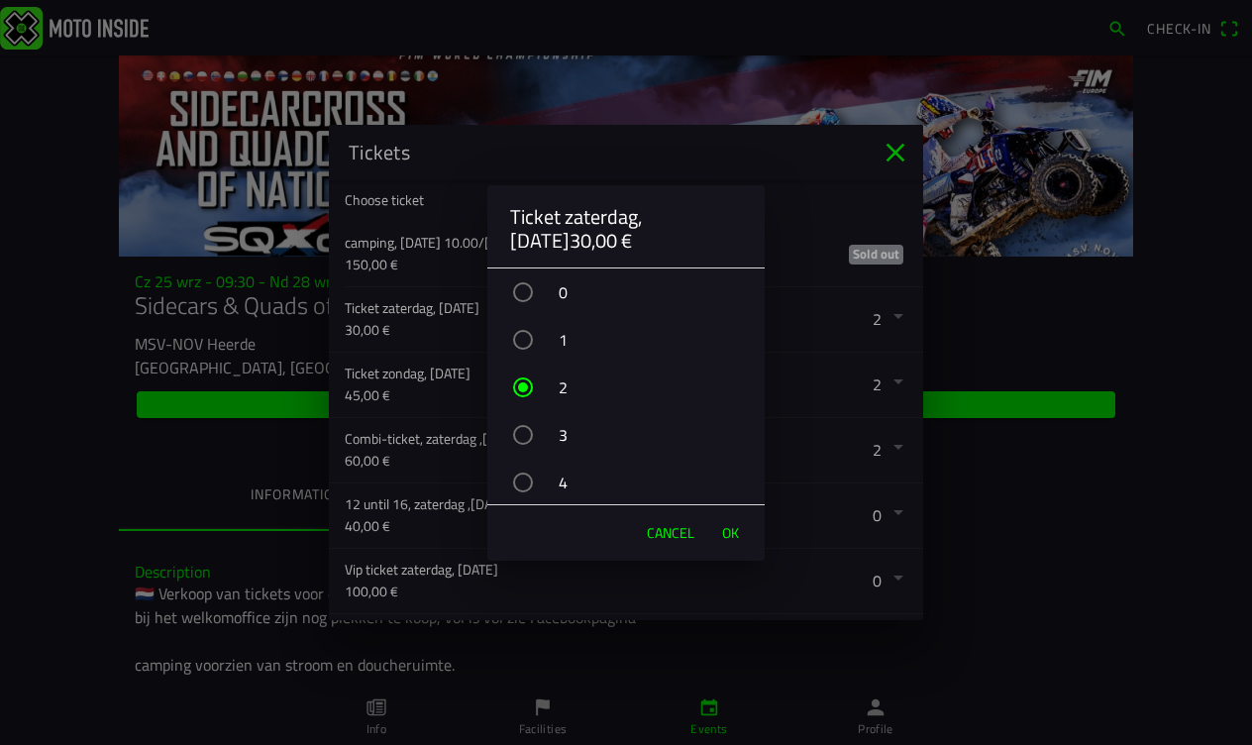
click at [521, 290] on div "button" at bounding box center [523, 292] width 20 height 20
click at [730, 533] on span "OK" at bounding box center [730, 533] width 17 height 20
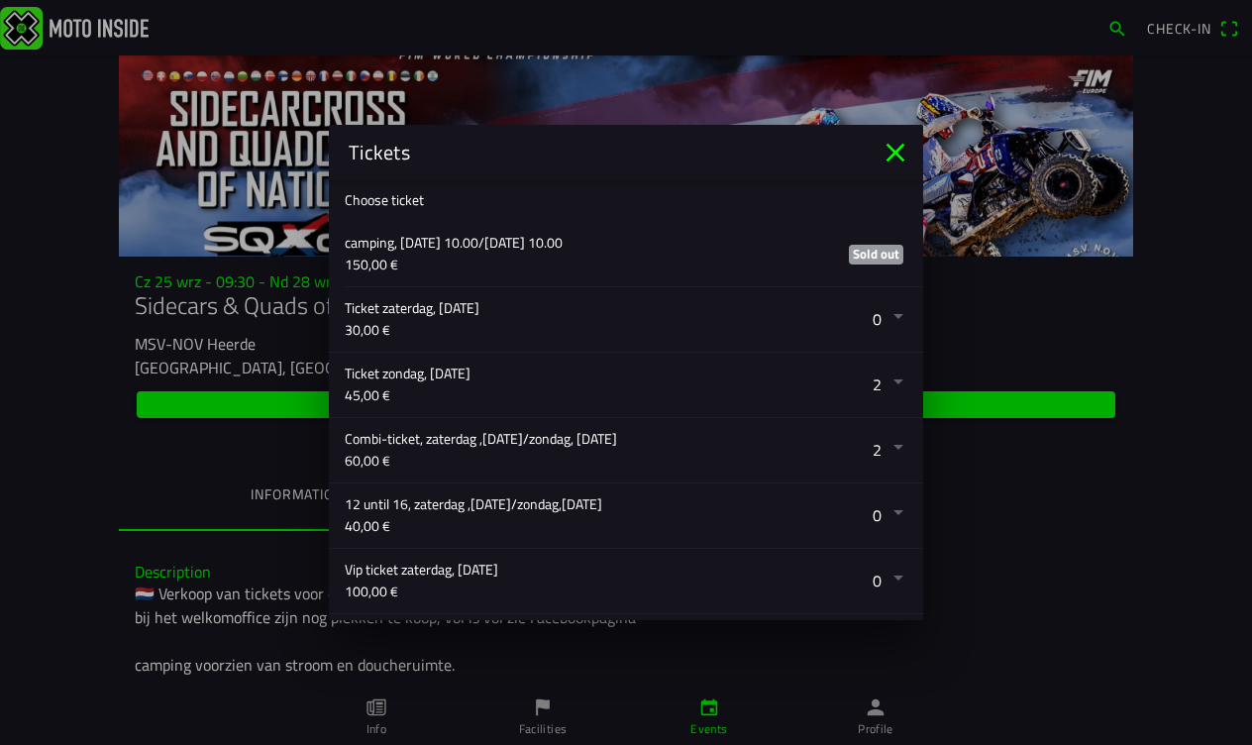
click at [901, 380] on button "button" at bounding box center [634, 385] width 579 height 64
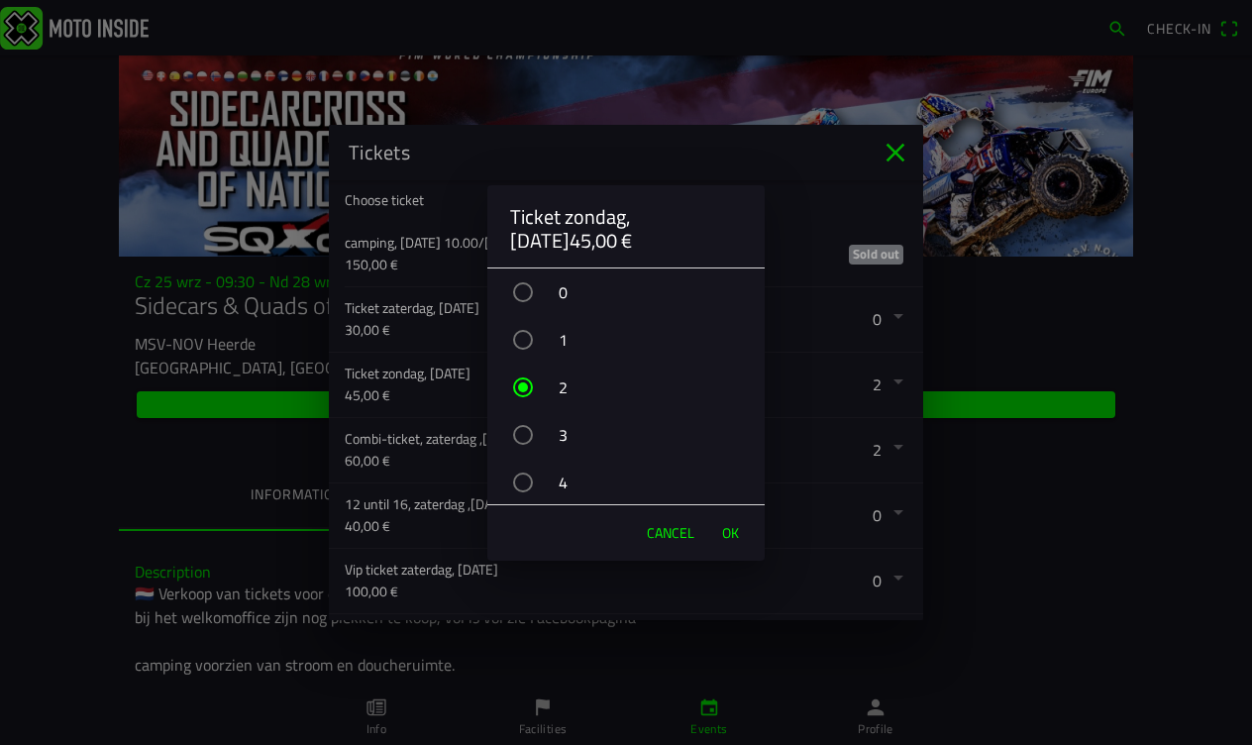
click at [527, 282] on div "button" at bounding box center [523, 292] width 20 height 20
click at [729, 529] on span "OK" at bounding box center [730, 533] width 17 height 20
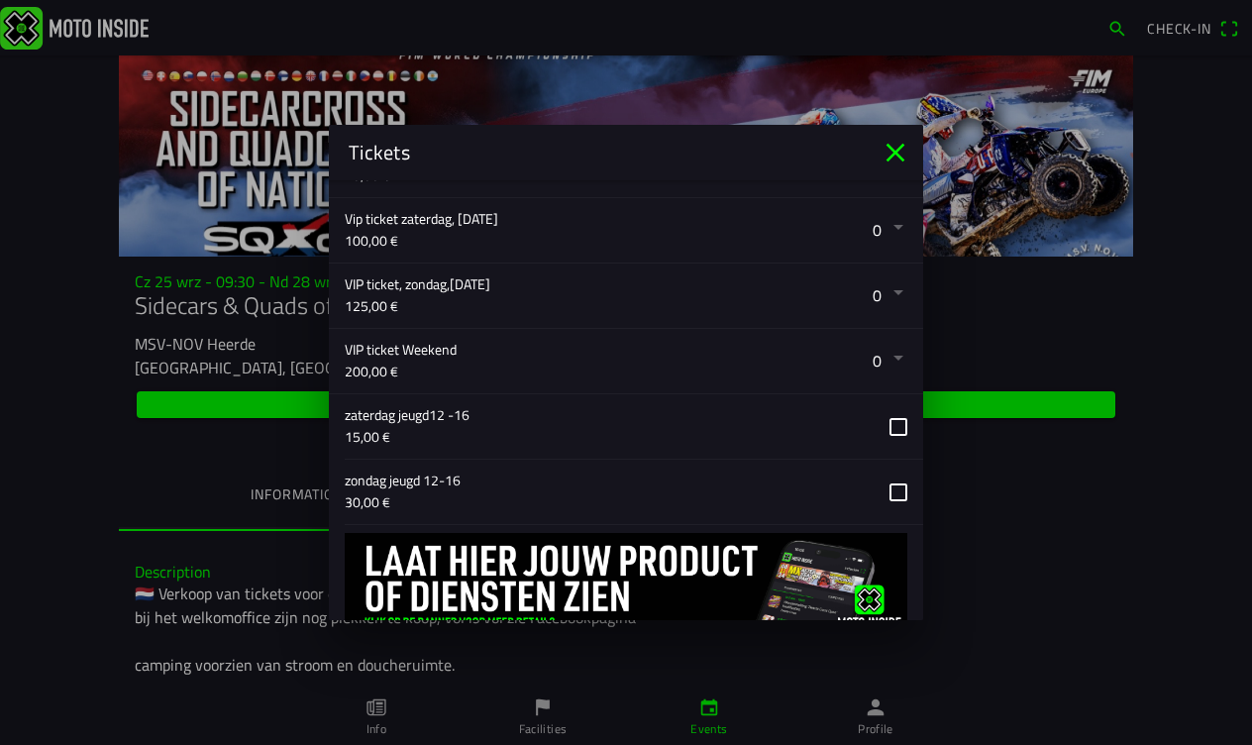
scroll to position [679, 0]
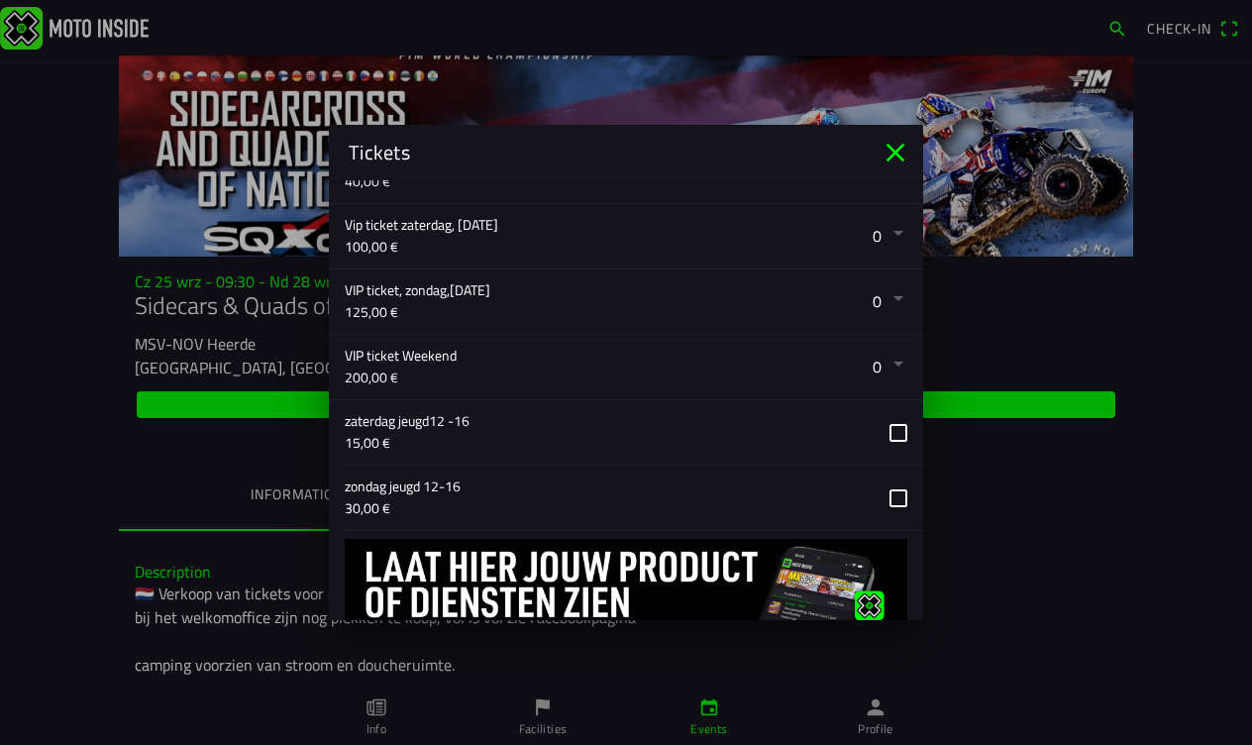
click at [899, 428] on button "button" at bounding box center [634, 432] width 579 height 64
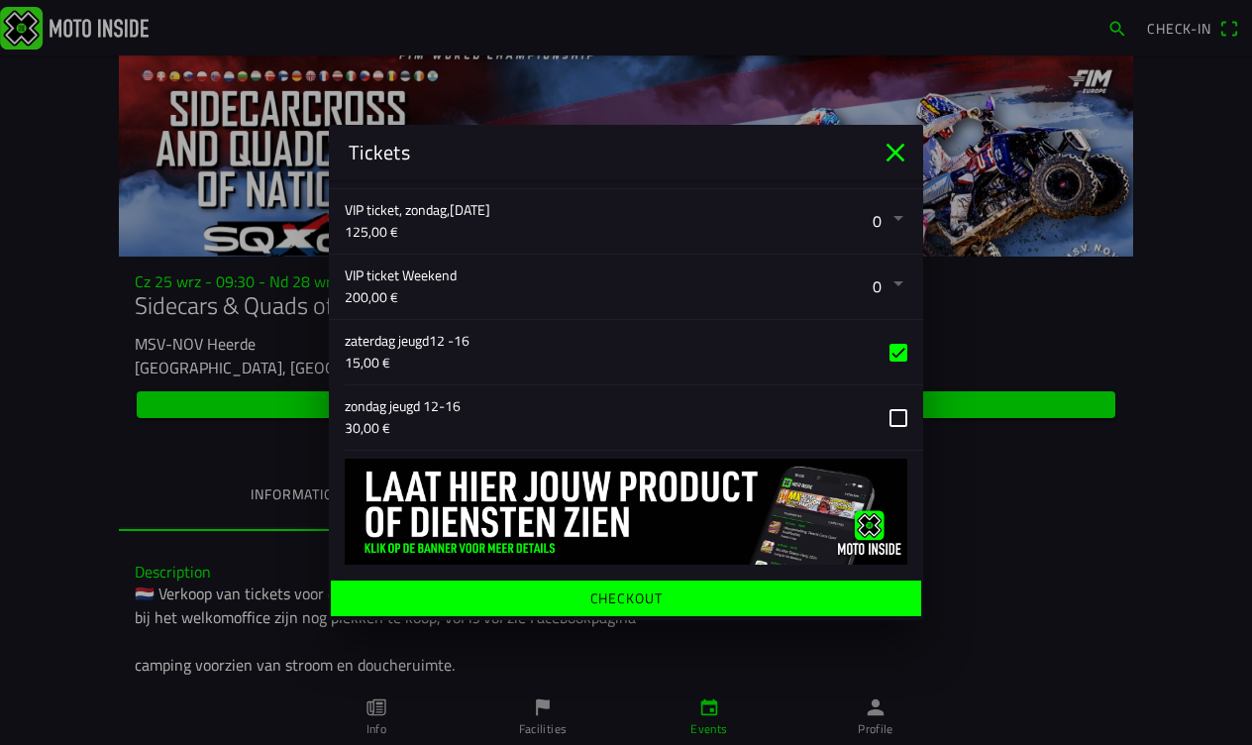
scroll to position [759, 0]
click at [899, 350] on button "button" at bounding box center [634, 352] width 579 height 64
click at [627, 601] on ion-label "Checkout" at bounding box center [627, 599] width 72 height 14
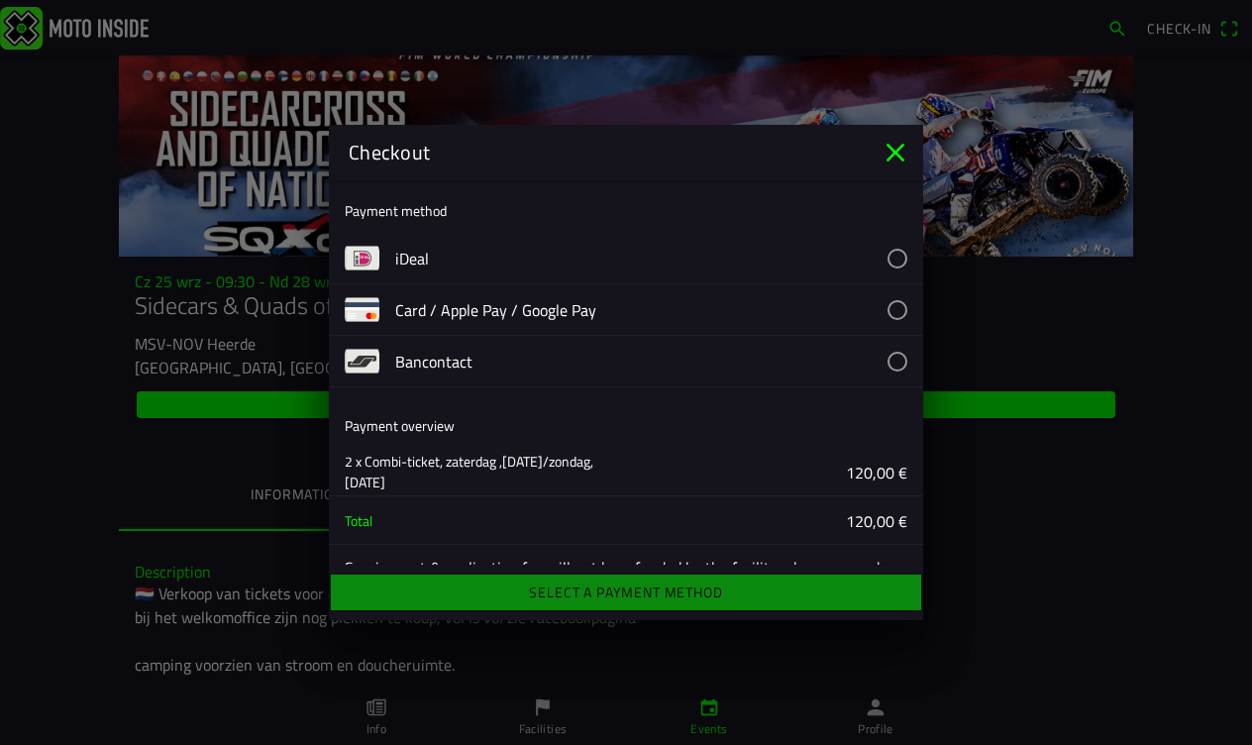
click at [453, 311] on button "button" at bounding box center [659, 309] width 528 height 51
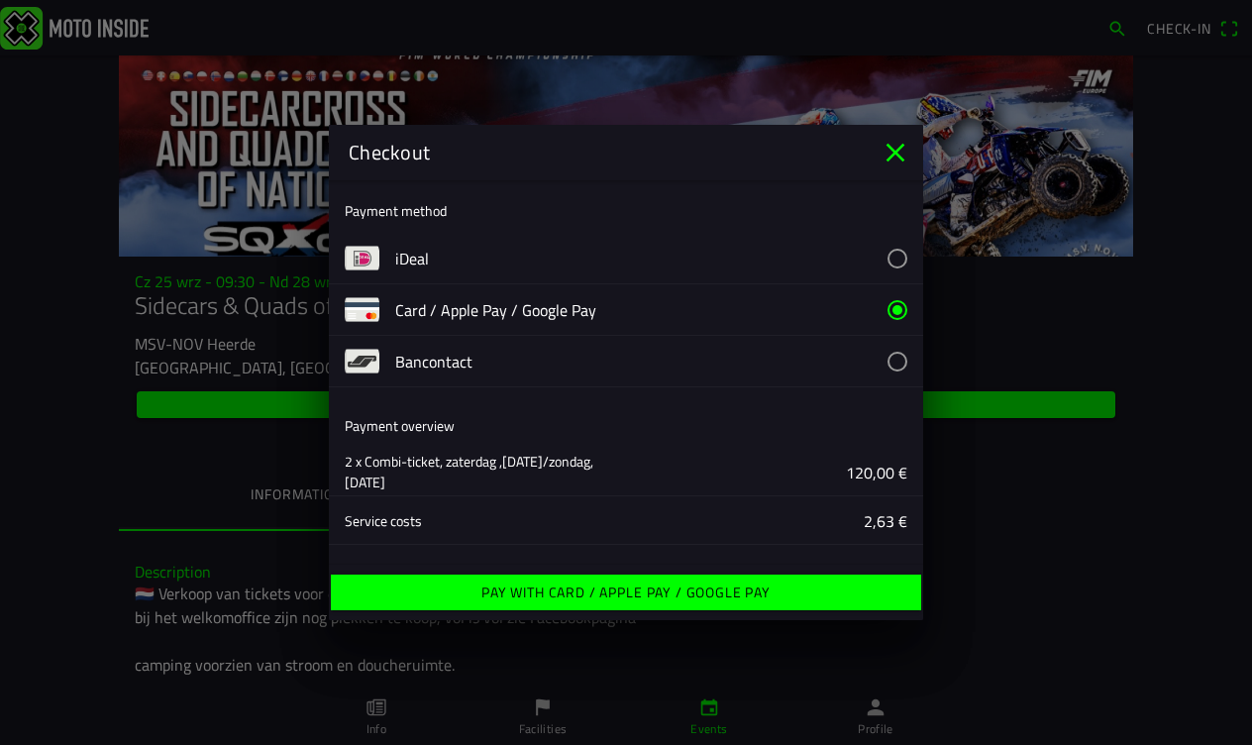
click at [569, 586] on ion-label "Pay with Card / Apple Pay / Google Pay" at bounding box center [626, 593] width 289 height 14
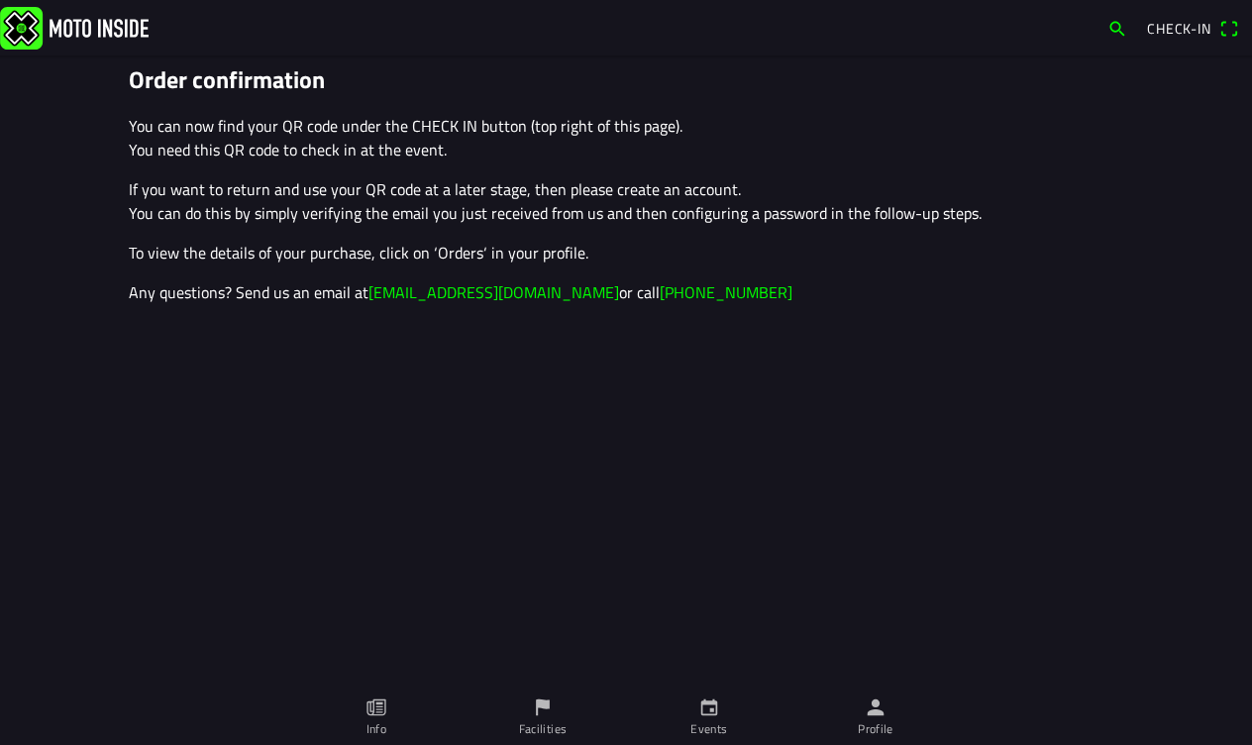
click at [1171, 29] on span "Check-in" at bounding box center [1179, 28] width 64 height 21
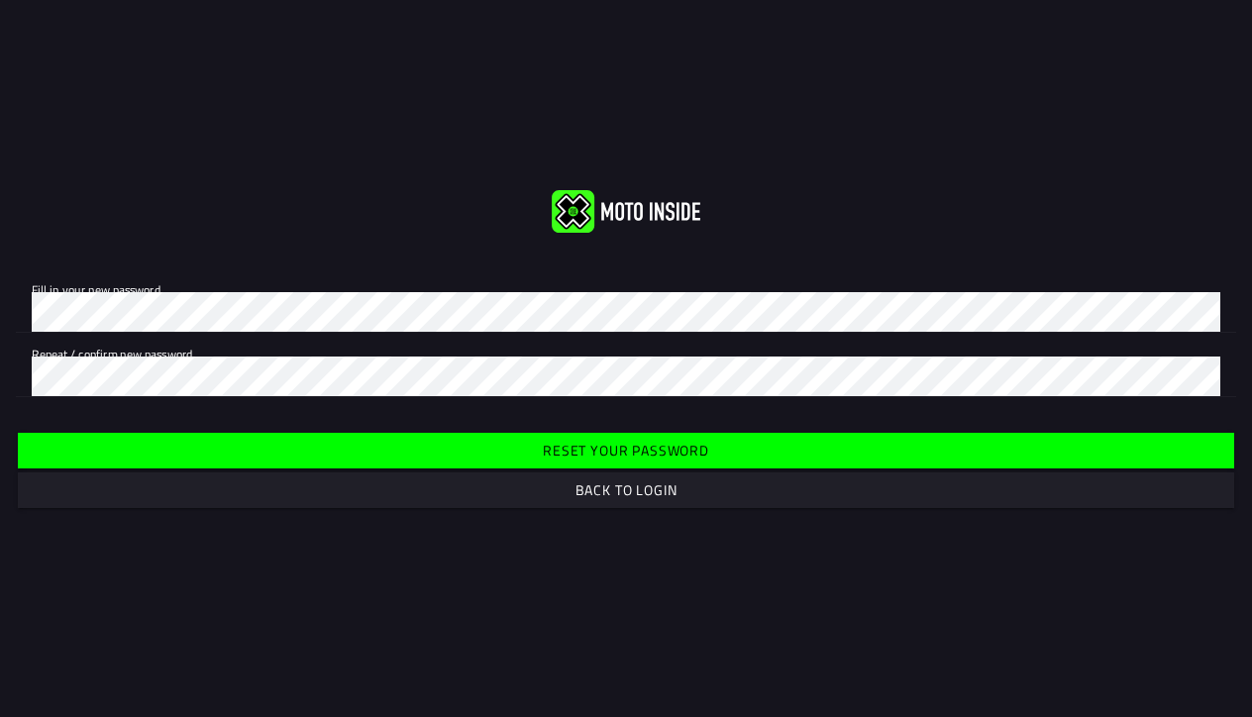
click at [0, 0] on slot "Back to login" at bounding box center [0, 0] width 0 height 0
